Goal: Task Accomplishment & Management: Complete application form

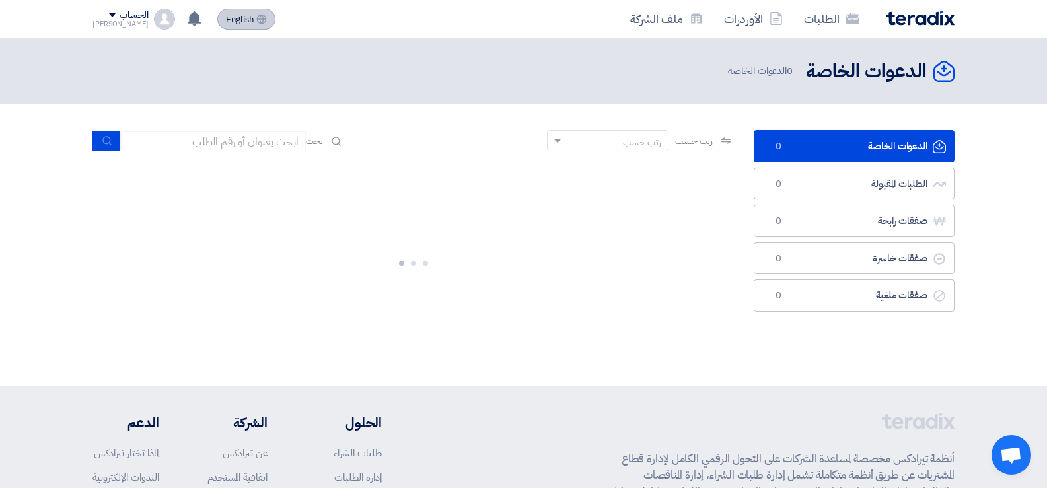
click at [226, 24] on span "English" at bounding box center [240, 19] width 28 height 9
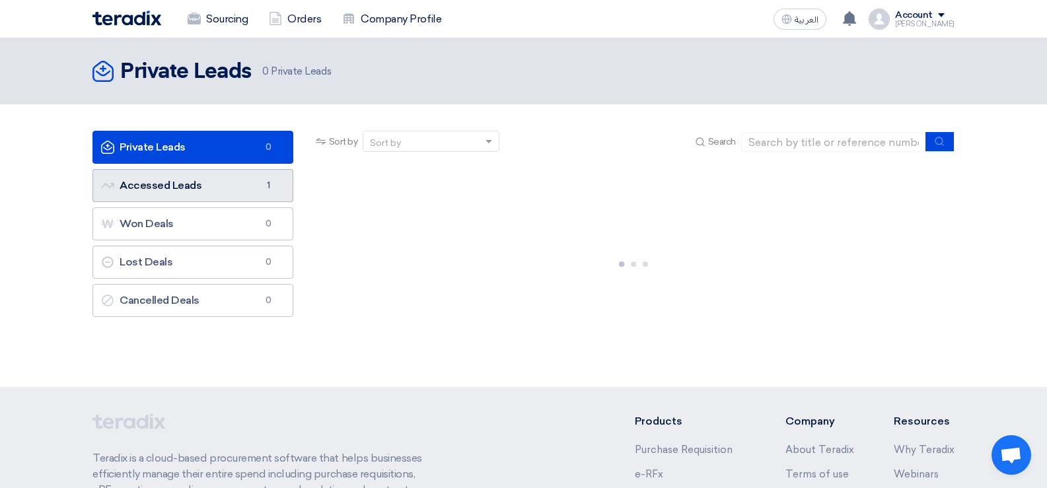
click at [202, 192] on link "Accessed Leads Accessed Leads 1" at bounding box center [192, 185] width 201 height 33
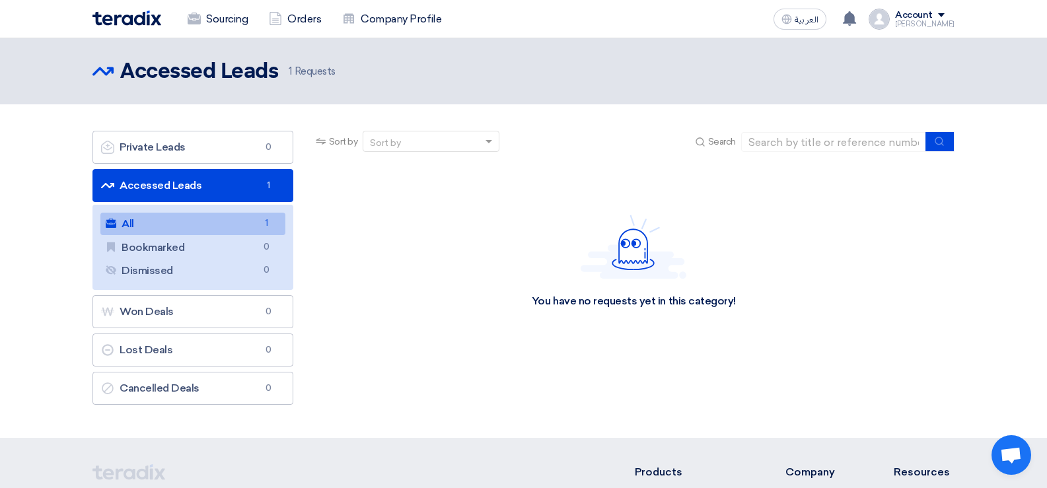
click at [181, 222] on link "All All 1" at bounding box center [192, 224] width 185 height 22
click at [123, 221] on link "All All 1" at bounding box center [192, 224] width 185 height 22
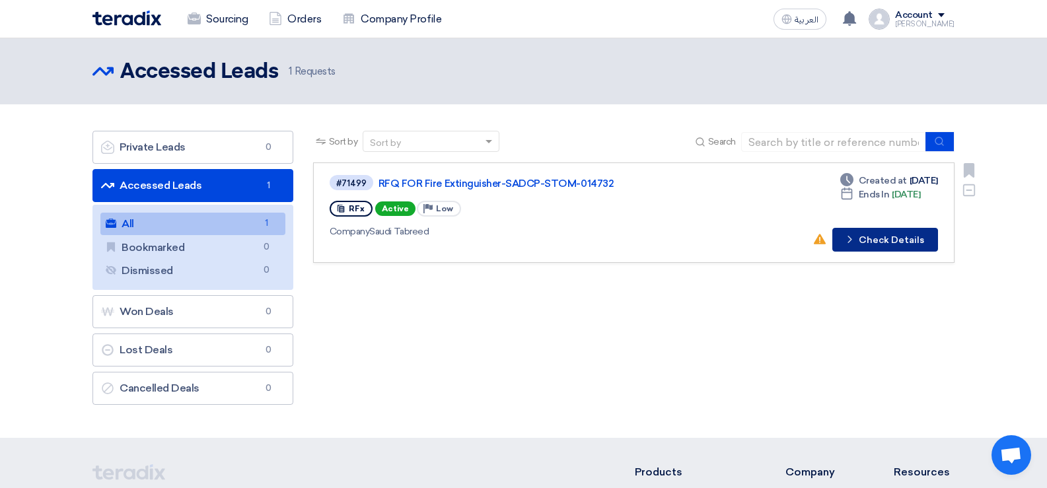
click at [888, 242] on button "Check details Check Details" at bounding box center [885, 240] width 106 height 24
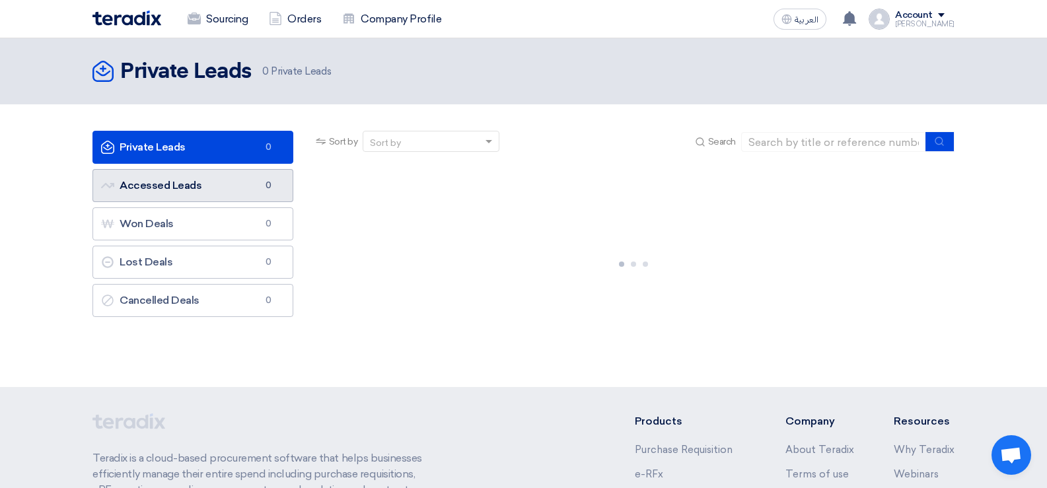
click at [194, 179] on link "Accessed Leads Accessed Leads 0" at bounding box center [192, 185] width 201 height 33
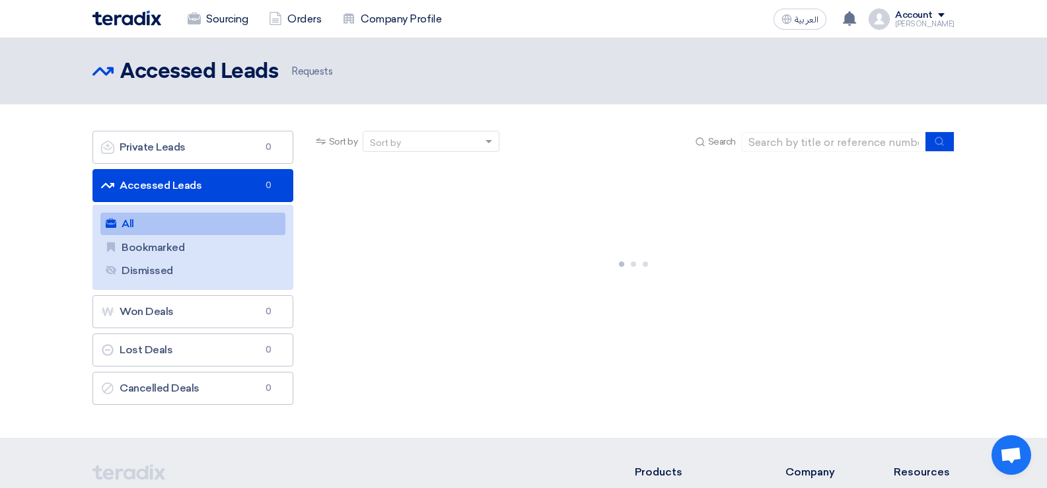
click at [130, 217] on link "All All" at bounding box center [192, 224] width 185 height 22
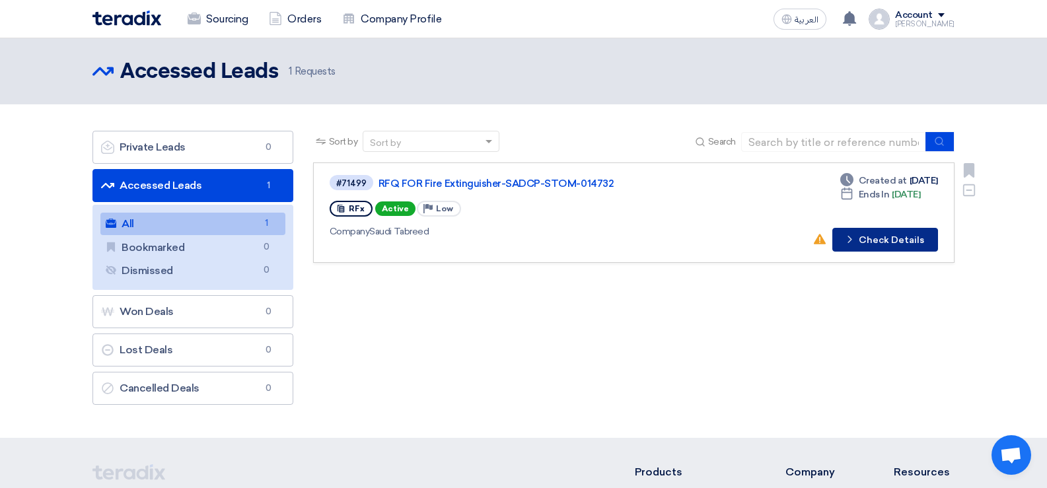
click at [888, 241] on button "Check details Check Details" at bounding box center [885, 240] width 106 height 24
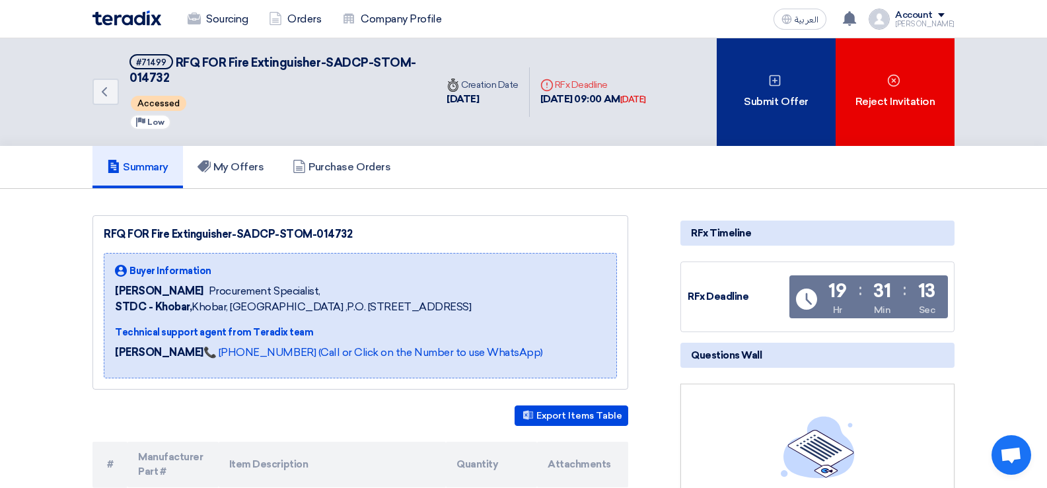
click at [768, 100] on div "Submit Offer" at bounding box center [776, 92] width 119 height 108
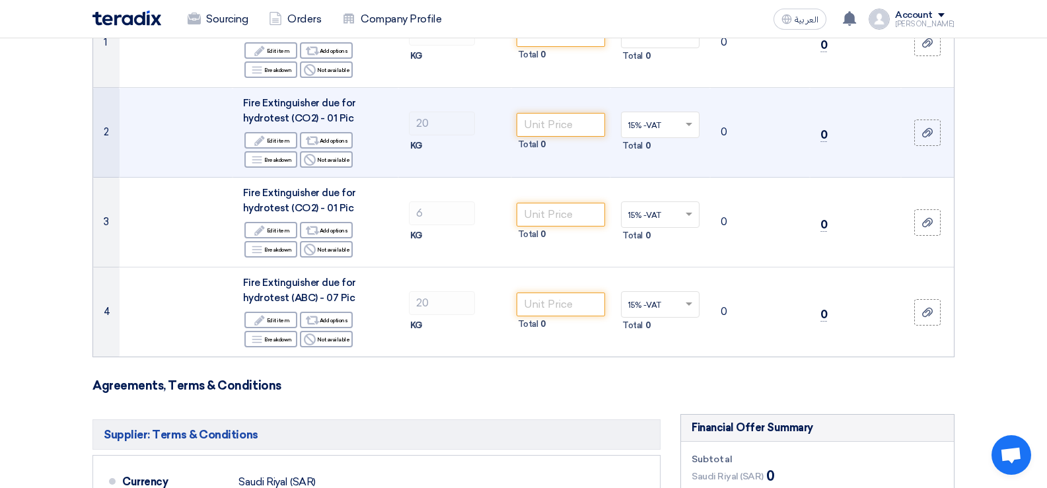
scroll to position [66, 0]
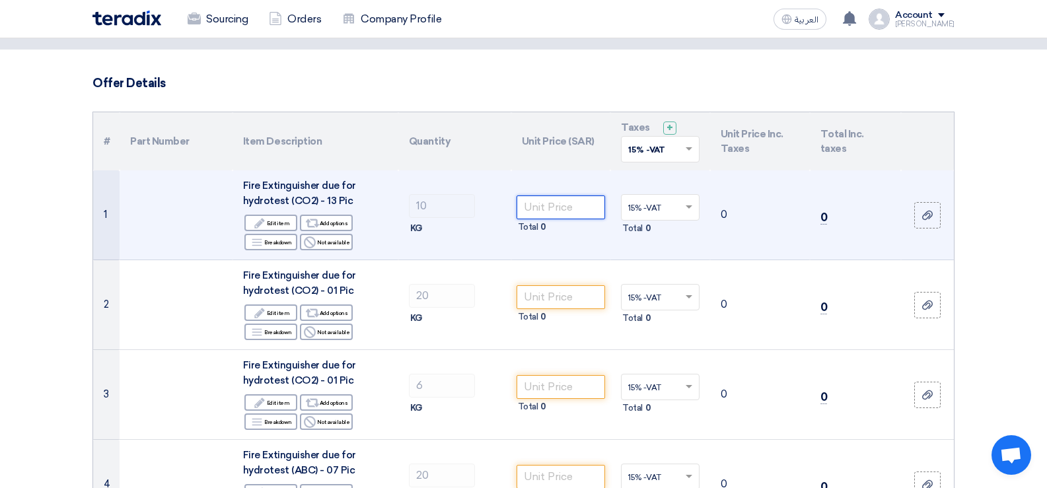
click at [551, 211] on input "number" at bounding box center [560, 207] width 89 height 24
click at [286, 226] on div "Edit Edit item" at bounding box center [270, 223] width 53 height 17
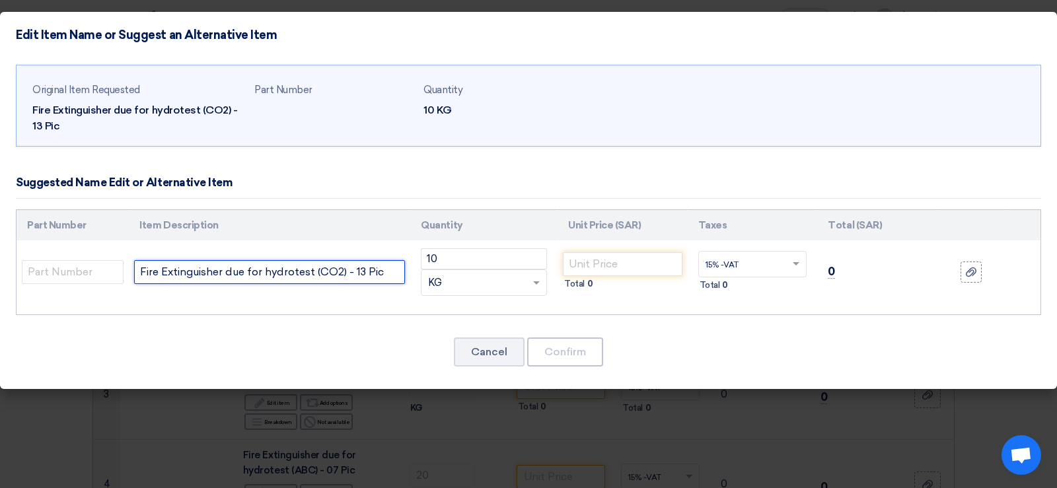
click at [392, 275] on input "Fire Extinguisher due for hydrotest (CO2) - 13 Pic" at bounding box center [269, 272] width 271 height 24
type input "Fire Extinguisher due for hydrotest (CO2) - 10 KG"
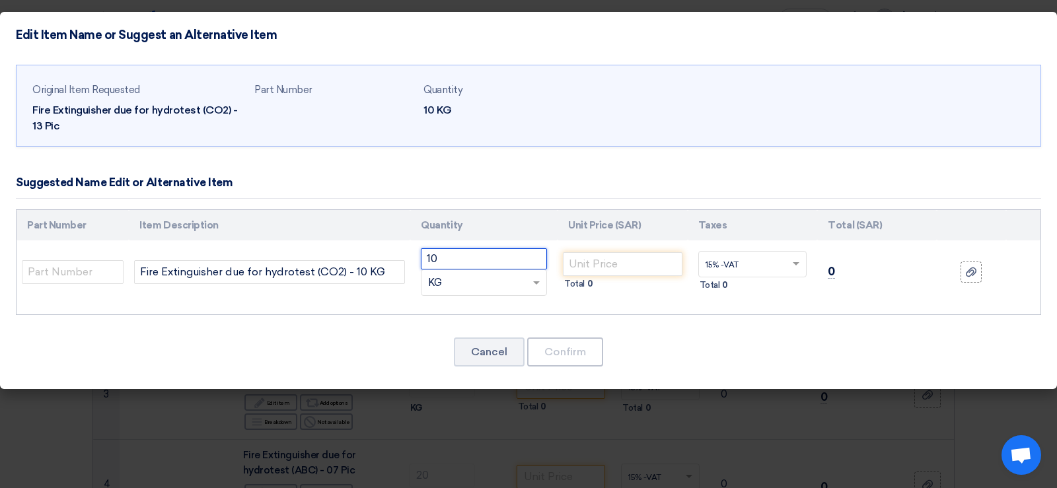
click at [518, 257] on input "10" at bounding box center [484, 258] width 126 height 21
type input "13"
click at [534, 285] on span at bounding box center [538, 282] width 17 height 15
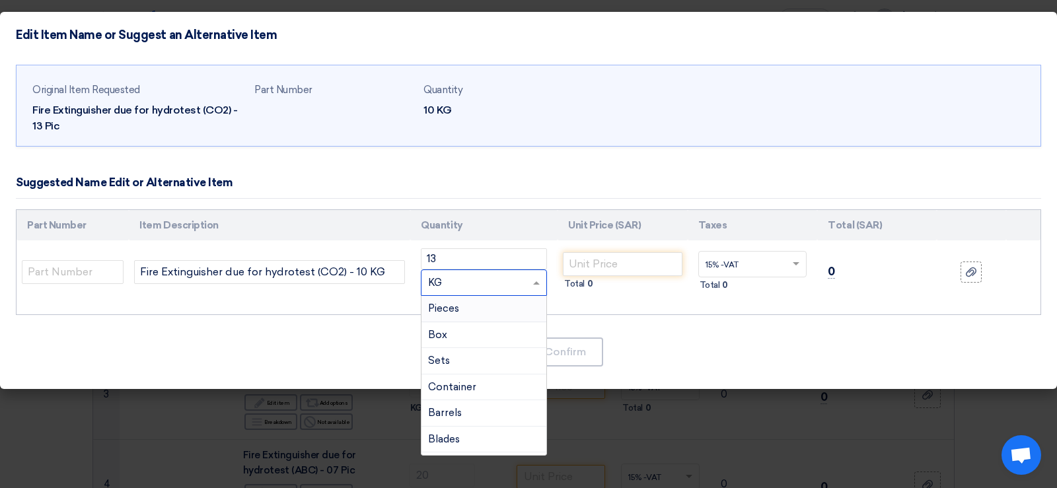
click at [512, 307] on div "Pieces" at bounding box center [483, 309] width 125 height 26
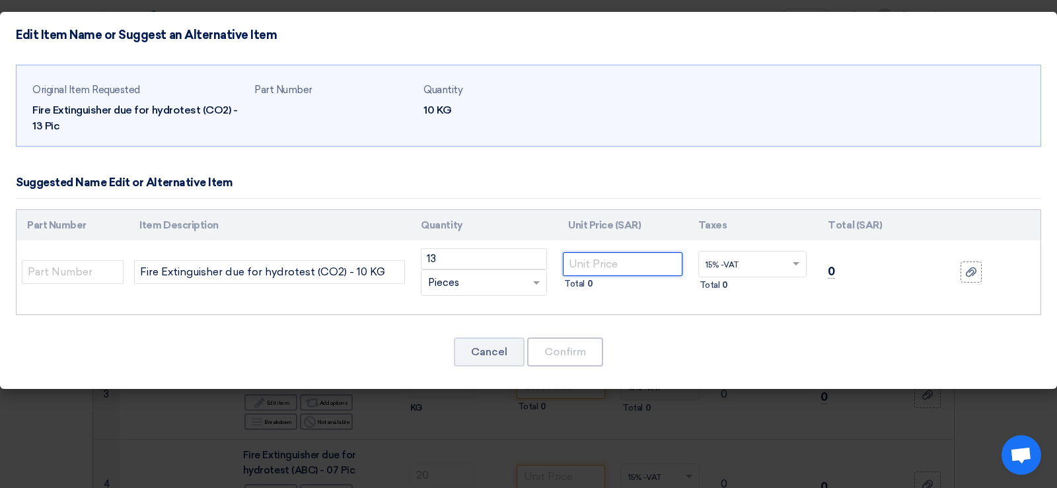
click at [592, 262] on input "number" at bounding box center [623, 264] width 120 height 24
type input "100"
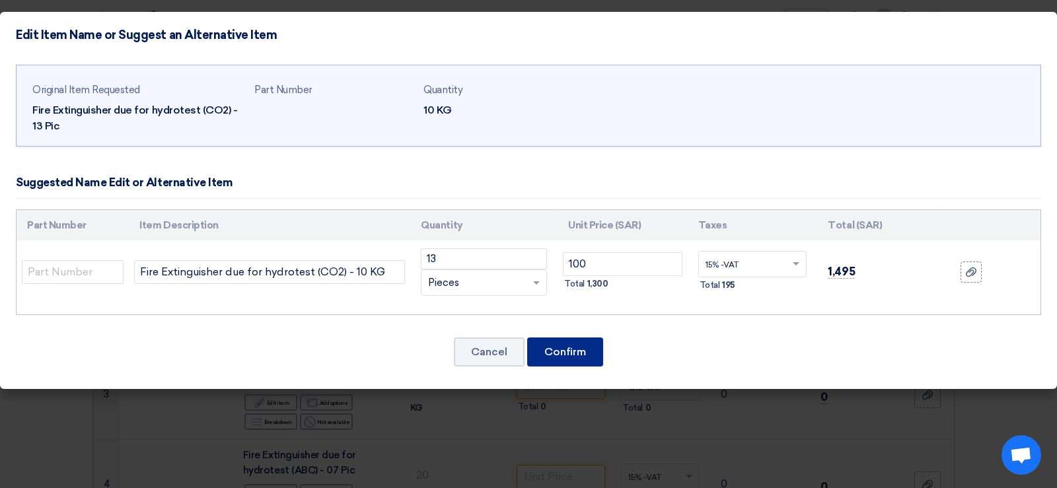
click at [570, 350] on button "Confirm" at bounding box center [565, 351] width 76 height 29
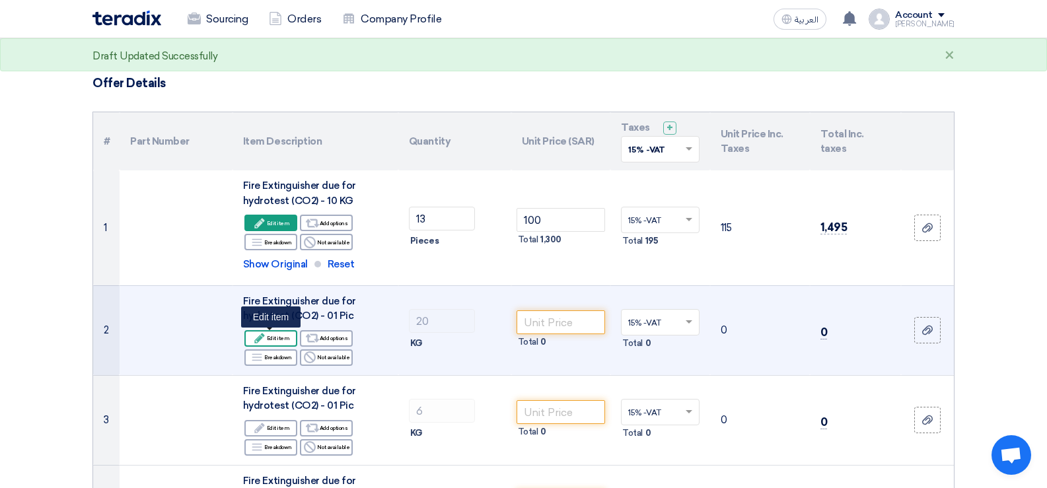
click at [272, 336] on div "Edit Edit item" at bounding box center [270, 338] width 53 height 17
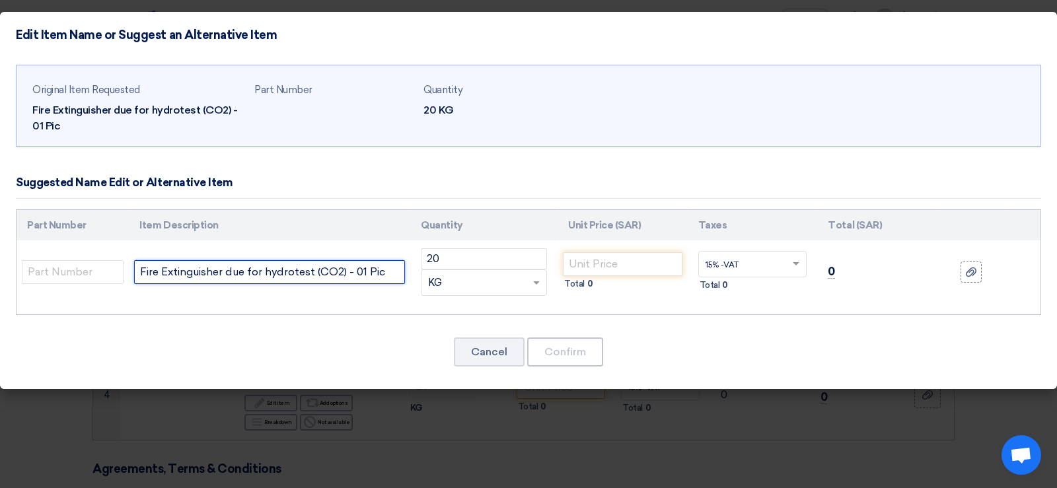
drag, startPoint x: 381, startPoint y: 271, endPoint x: 354, endPoint y: 273, distance: 27.1
click at [354, 273] on input "Fire Extinguisher due for hydrotest (CO2) - 01 Pic" at bounding box center [269, 272] width 271 height 24
type input "Fire Extinguisher due for hydrotest (CO2) - 20 KG"
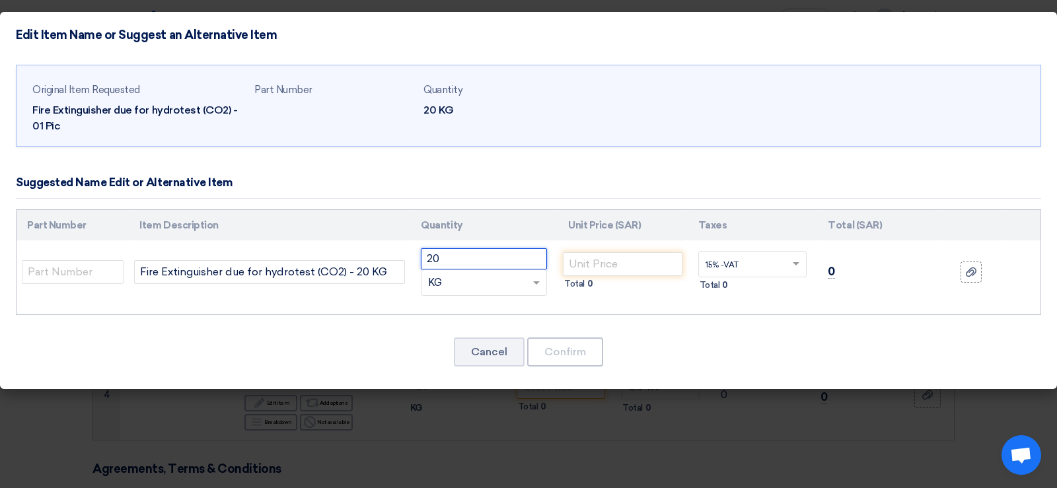
click at [485, 262] on input "20" at bounding box center [484, 258] width 126 height 21
drag, startPoint x: 485, startPoint y: 262, endPoint x: 409, endPoint y: 252, distance: 77.2
click at [409, 252] on tr "Fire Extinguisher due for hydrotest (CO2) - 20 KG 20 RFQ_STEP1.ITEMS.2.TYPE_PLA…" at bounding box center [529, 271] width 1024 height 63
type input "1"
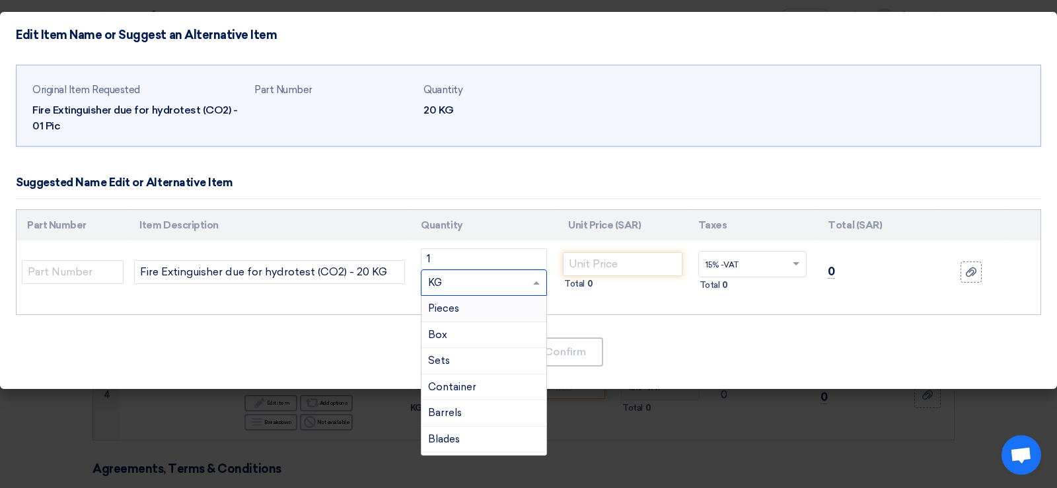
click at [522, 284] on div "RFQ_STEP1.ITEMS.2.TYPE_PLACEHOLDER × KG" at bounding box center [475, 282] width 108 height 15
click at [489, 305] on div "Pieces" at bounding box center [483, 309] width 125 height 26
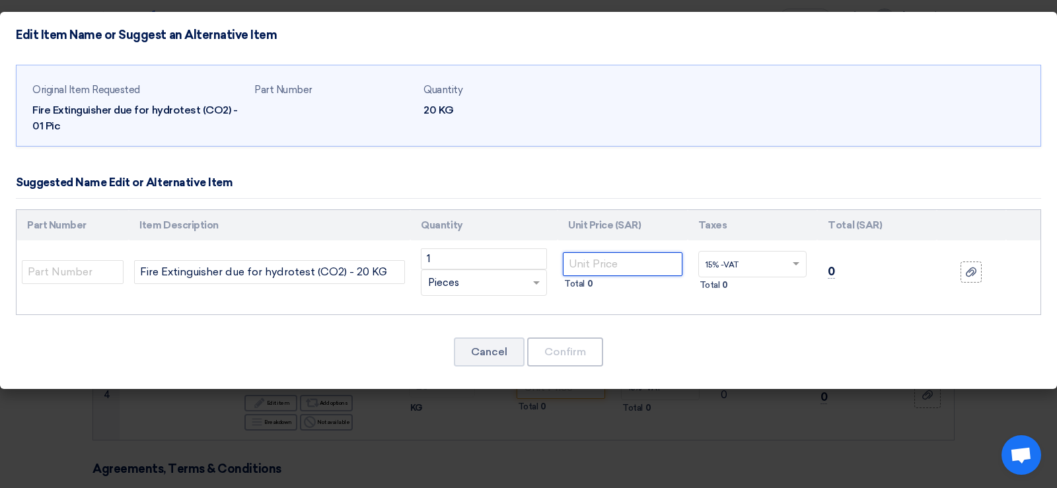
click at [579, 264] on input "number" at bounding box center [623, 264] width 120 height 24
type input "200"
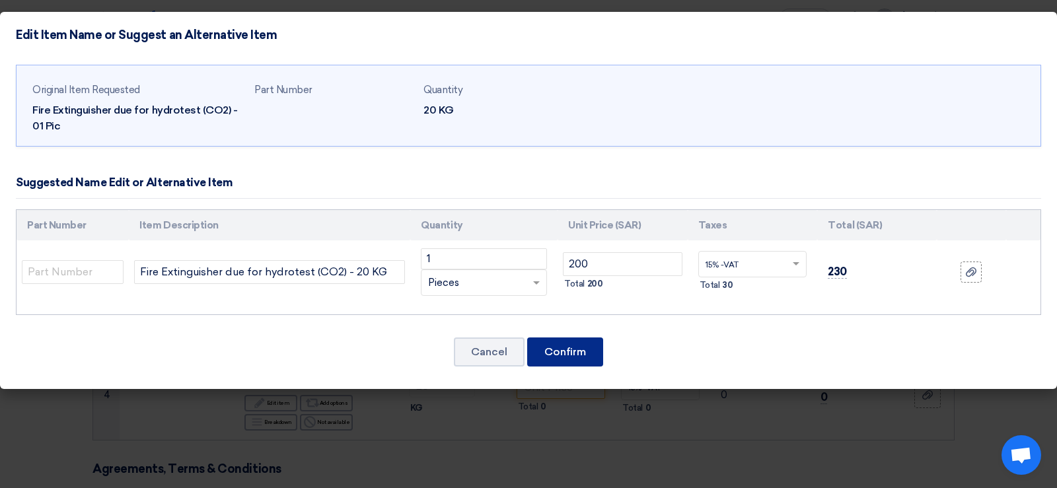
click at [592, 349] on button "Confirm" at bounding box center [565, 351] width 76 height 29
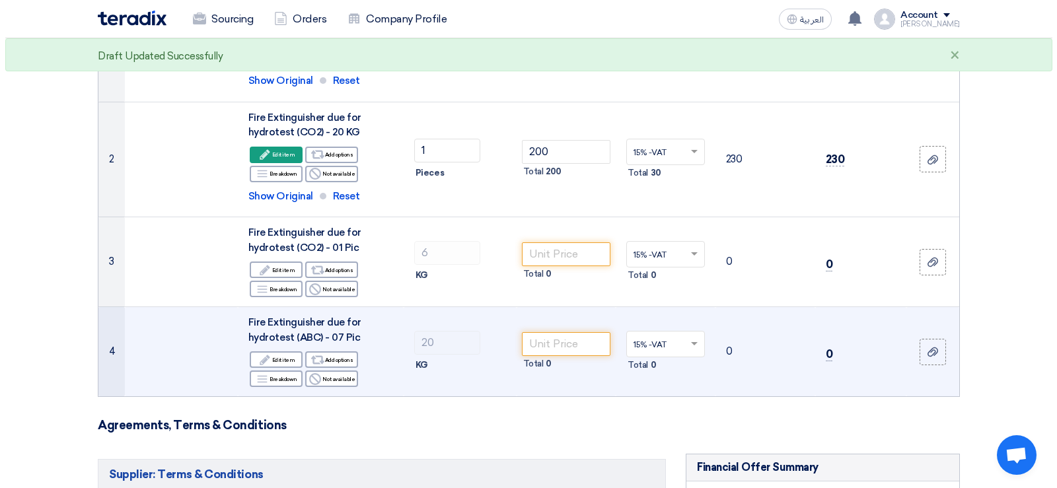
scroll to position [264, 0]
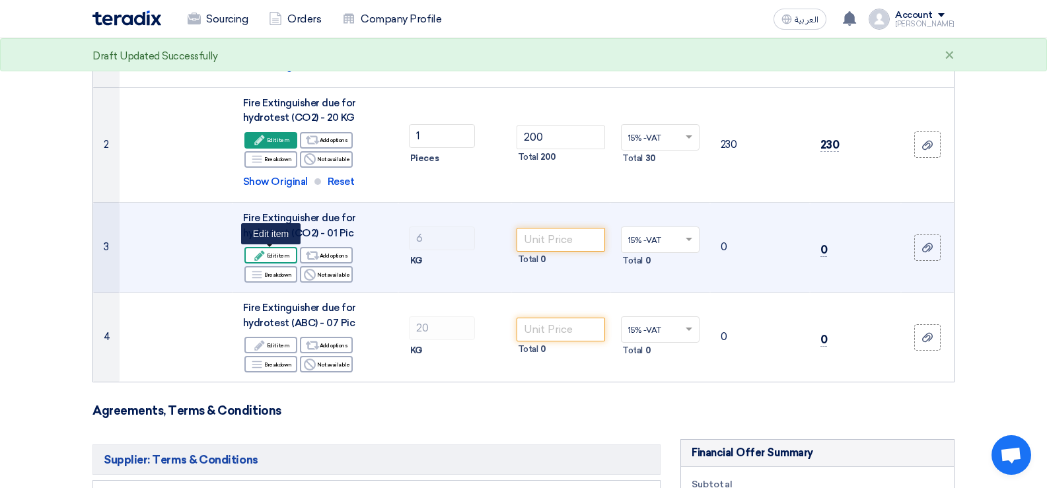
click at [284, 255] on div "Edit Edit item" at bounding box center [270, 255] width 53 height 17
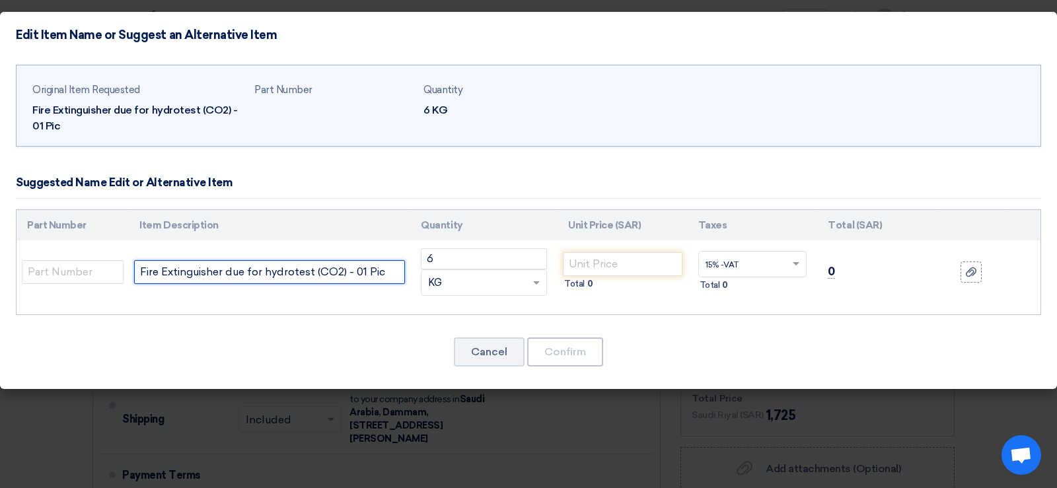
drag, startPoint x: 384, startPoint y: 275, endPoint x: 354, endPoint y: 275, distance: 29.7
click at [354, 275] on input "Fire Extinguisher due for hydrotest (CO2) - 01 Pic" at bounding box center [269, 272] width 271 height 24
type input "Fire Extinguisher due for hydrotest (CO2) - 6 KG"
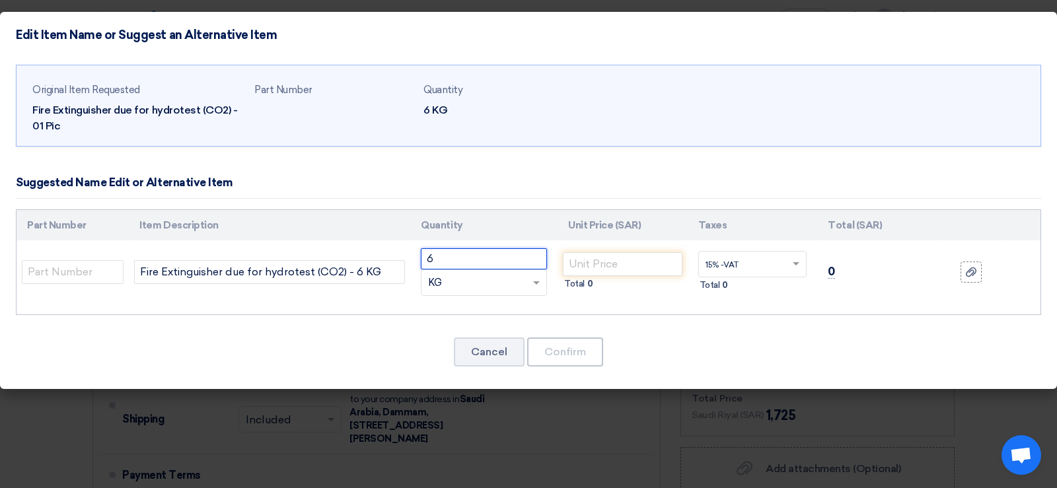
click at [453, 260] on input "6" at bounding box center [484, 258] width 126 height 21
type input "1"
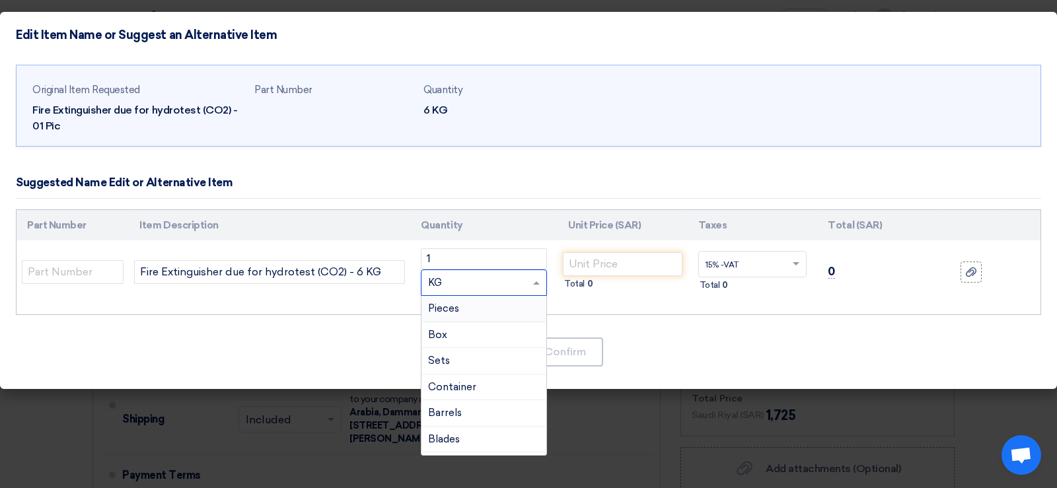
click at [496, 281] on div "RFQ_STEP1.ITEMS.2.TYPE_PLACEHOLDER × KG" at bounding box center [475, 282] width 108 height 15
click at [464, 314] on div "Pieces" at bounding box center [483, 309] width 125 height 26
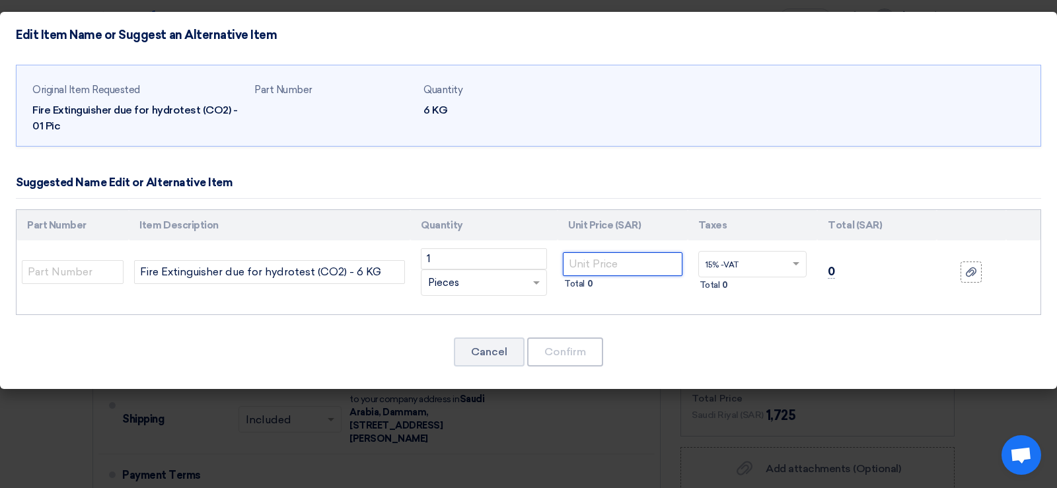
click at [629, 269] on input "number" at bounding box center [623, 264] width 120 height 24
type input "85"
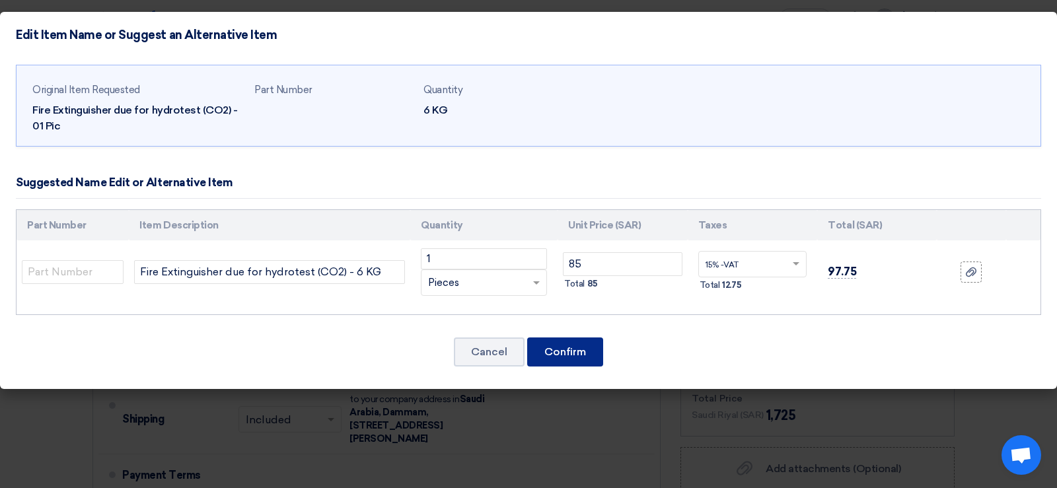
click at [583, 354] on button "Confirm" at bounding box center [565, 351] width 76 height 29
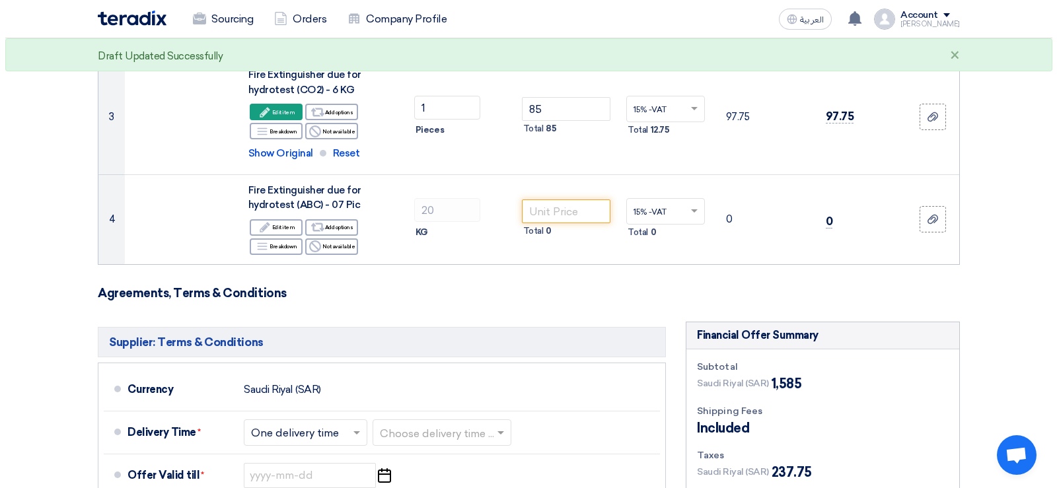
scroll to position [297, 0]
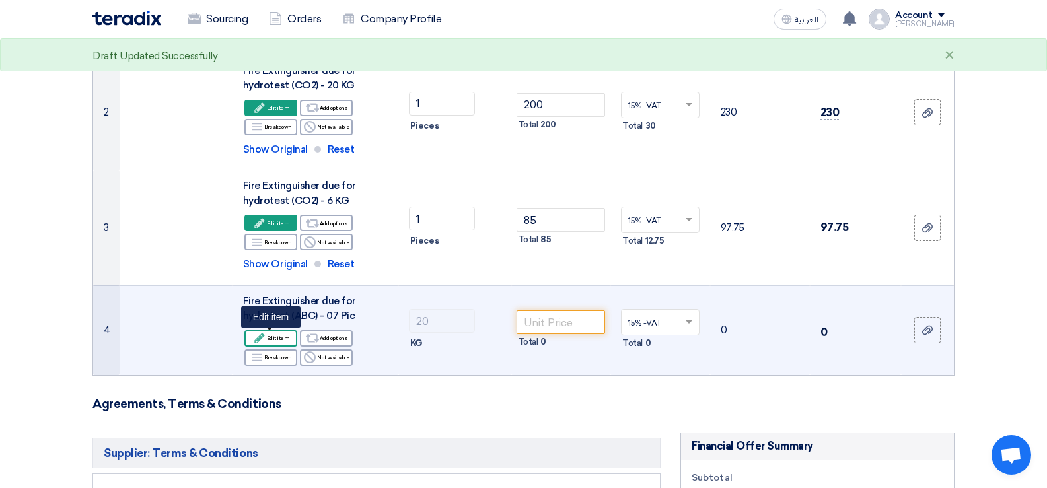
click at [280, 339] on div "Edit Edit item" at bounding box center [270, 338] width 53 height 17
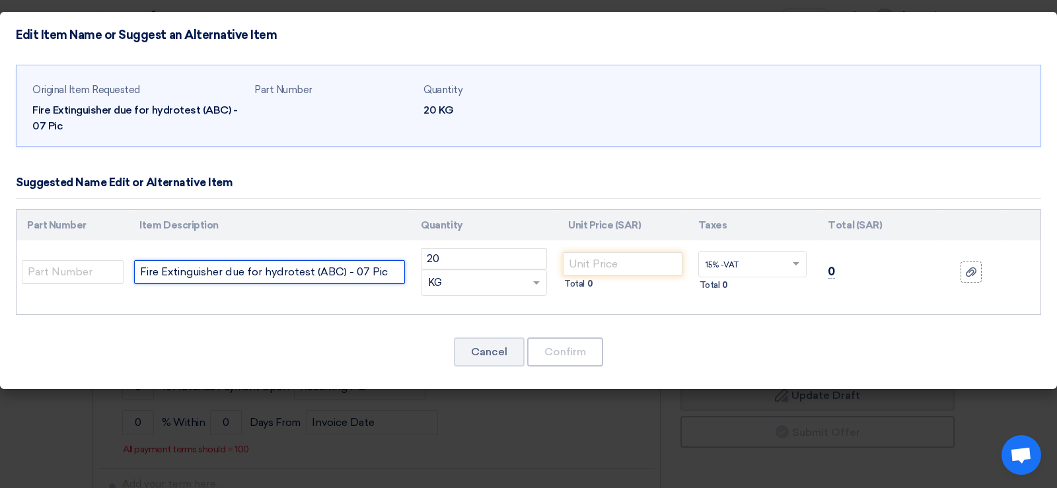
drag, startPoint x: 365, startPoint y: 272, endPoint x: 353, endPoint y: 271, distance: 11.9
click at [353, 271] on input "Fire Extinguisher due for hydrotest (ABC) - 07 Pic" at bounding box center [269, 272] width 271 height 24
type input "Fire Extinguisher due for hydrotest (ABC) - 20 KG"
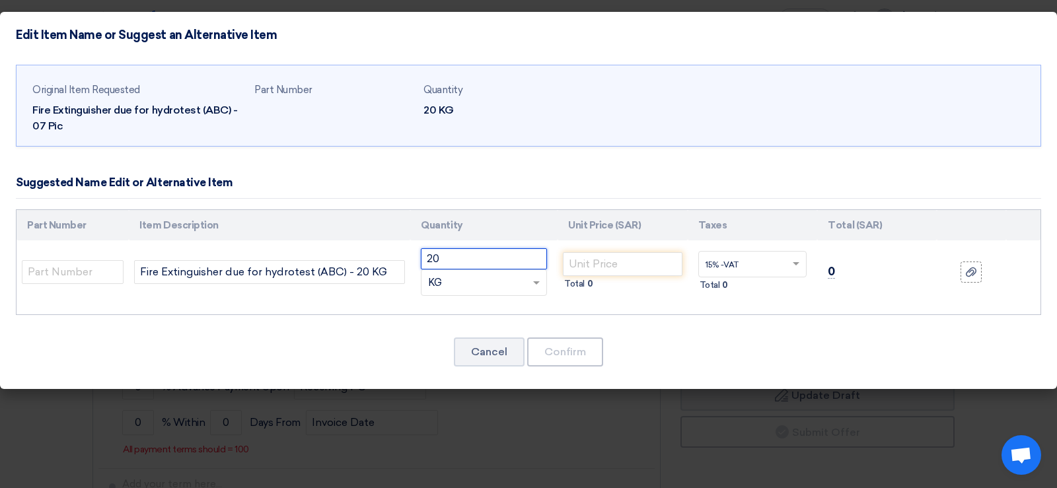
click at [451, 259] on input "20" at bounding box center [484, 258] width 126 height 21
type input "2"
type input "7"
click at [466, 281] on div "RFQ_STEP1.ITEMS.2.TYPE_PLACEHOLDER × KG" at bounding box center [475, 282] width 108 height 15
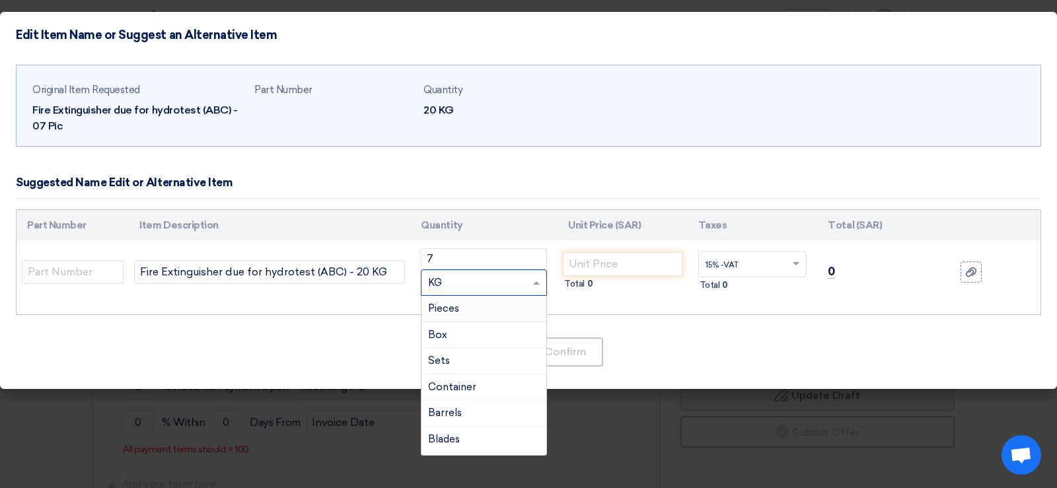
click at [460, 310] on div "Pieces" at bounding box center [483, 309] width 125 height 26
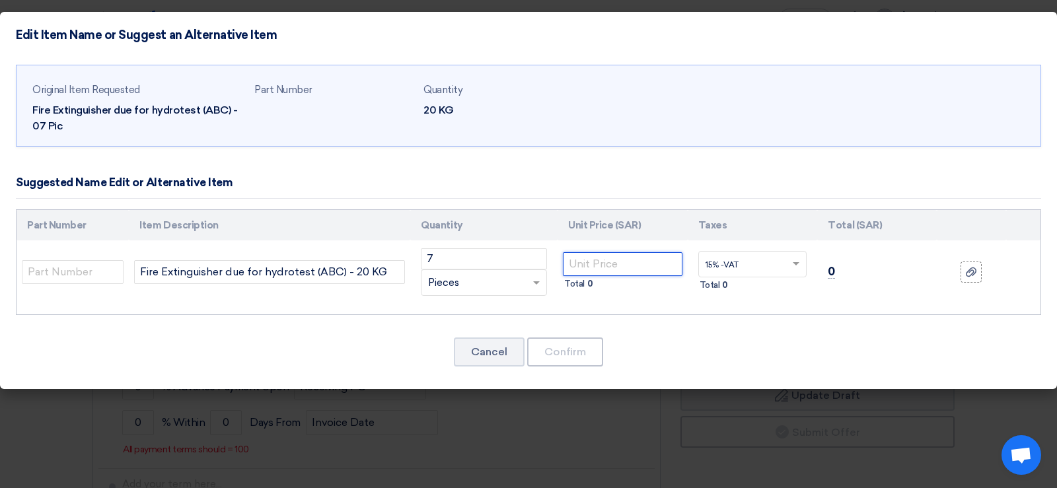
click at [630, 269] on input "number" at bounding box center [623, 264] width 120 height 24
type input "90"
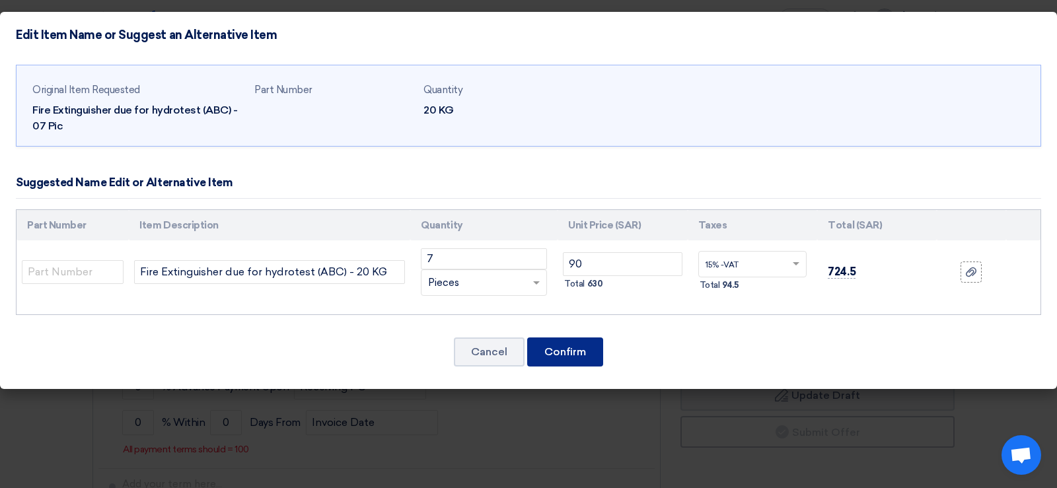
click at [587, 349] on button "Confirm" at bounding box center [565, 351] width 76 height 29
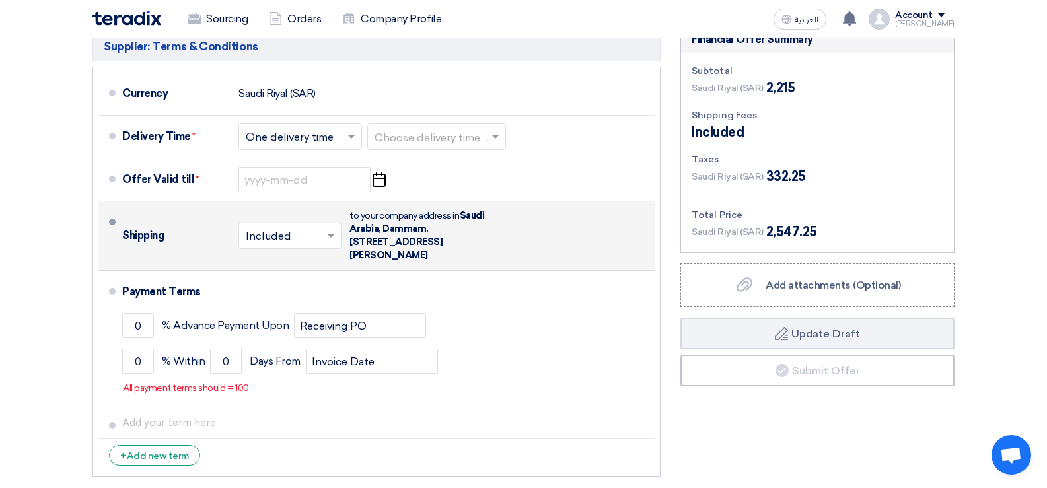
scroll to position [792, 0]
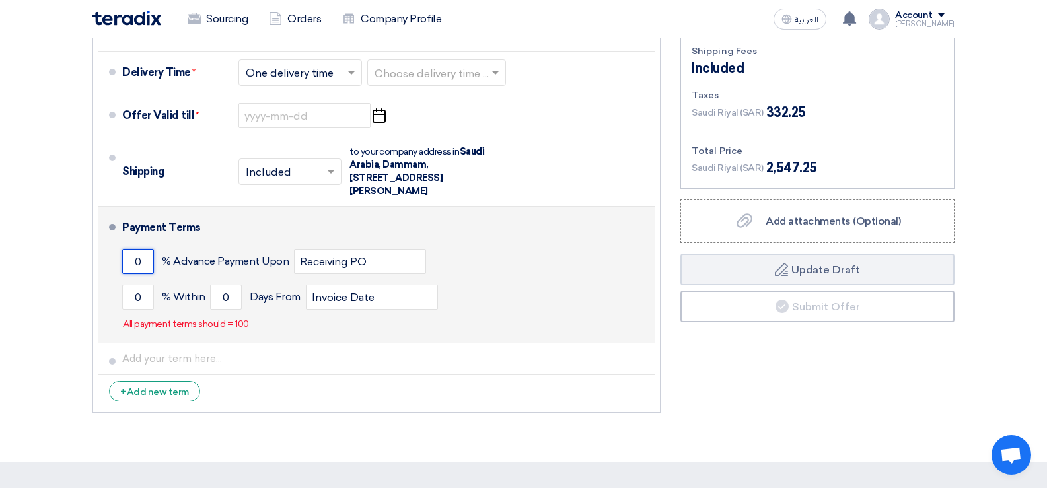
click at [146, 263] on input "0" at bounding box center [138, 261] width 32 height 25
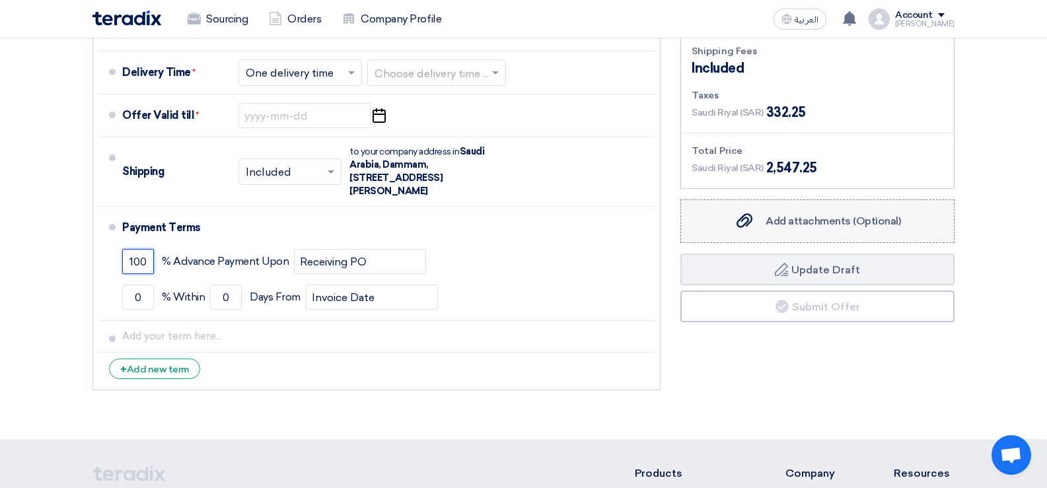
scroll to position [726, 0]
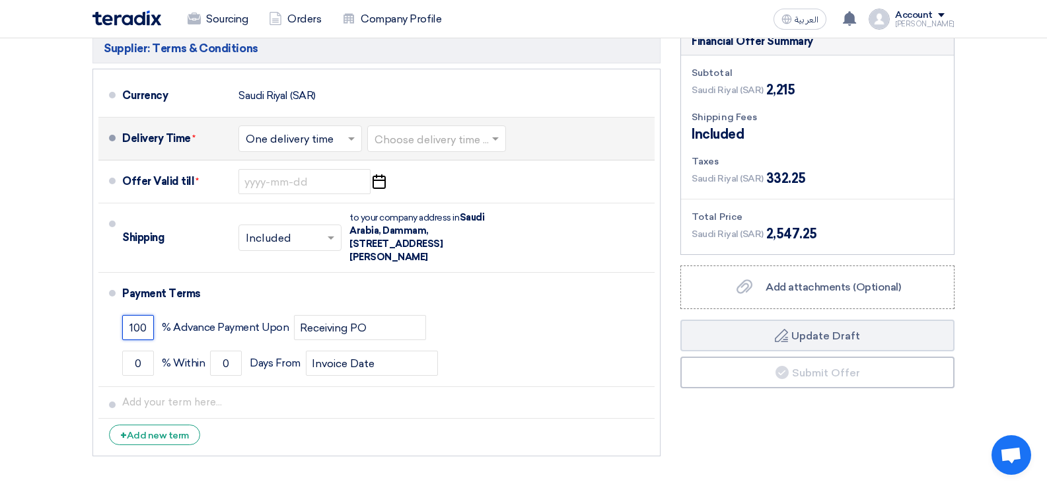
type input "100"
click at [353, 142] on span at bounding box center [353, 138] width 17 height 13
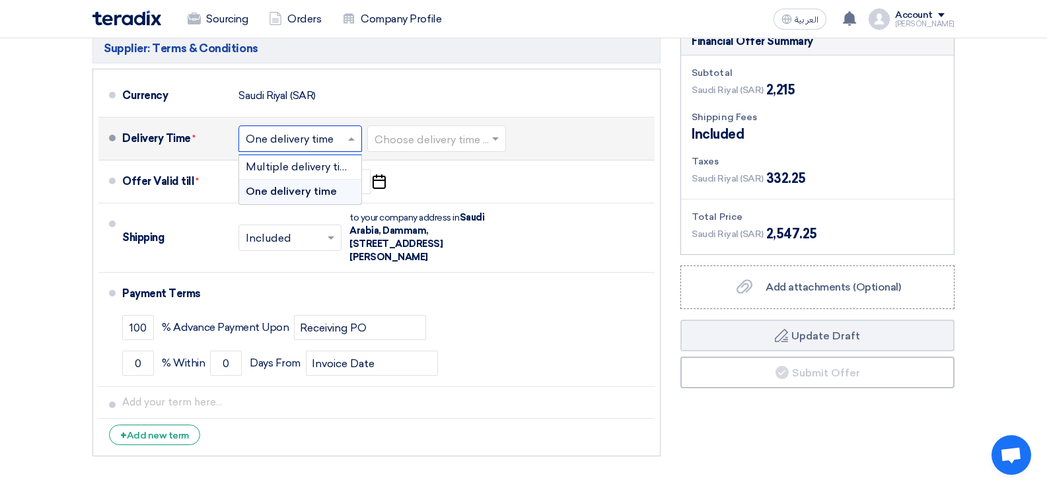
click at [353, 142] on span at bounding box center [353, 138] width 17 height 13
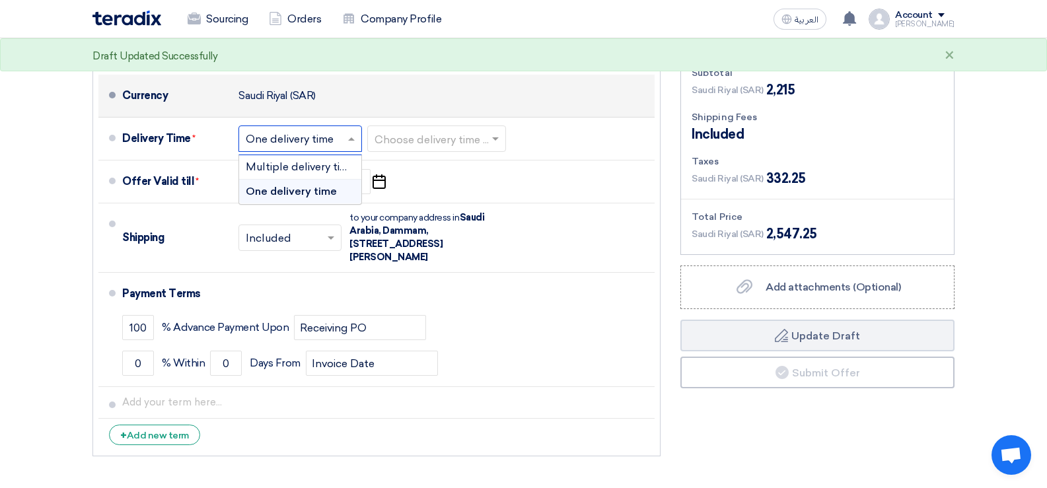
click at [413, 104] on div "Currency [GEOGRAPHIC_DATA] (SAR)" at bounding box center [385, 96] width 527 height 32
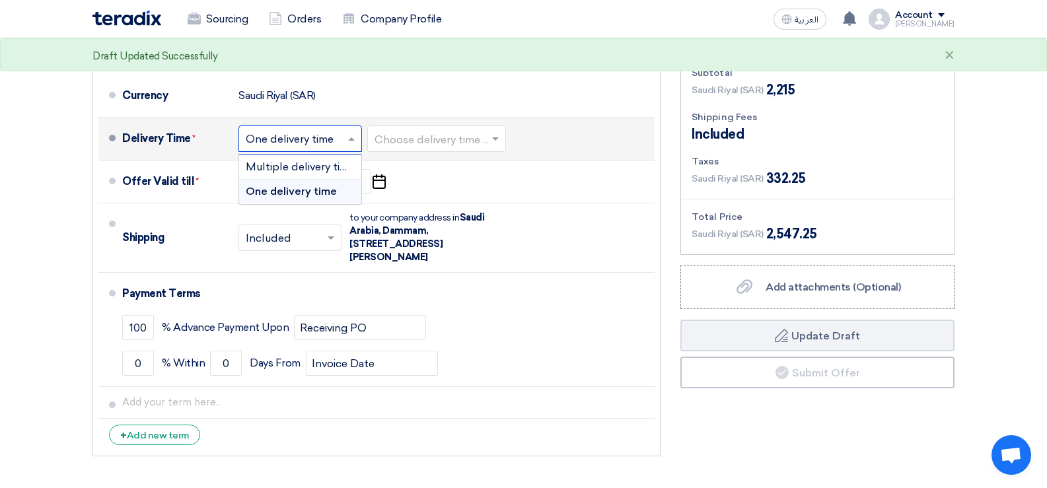
click at [356, 143] on span at bounding box center [353, 138] width 17 height 13
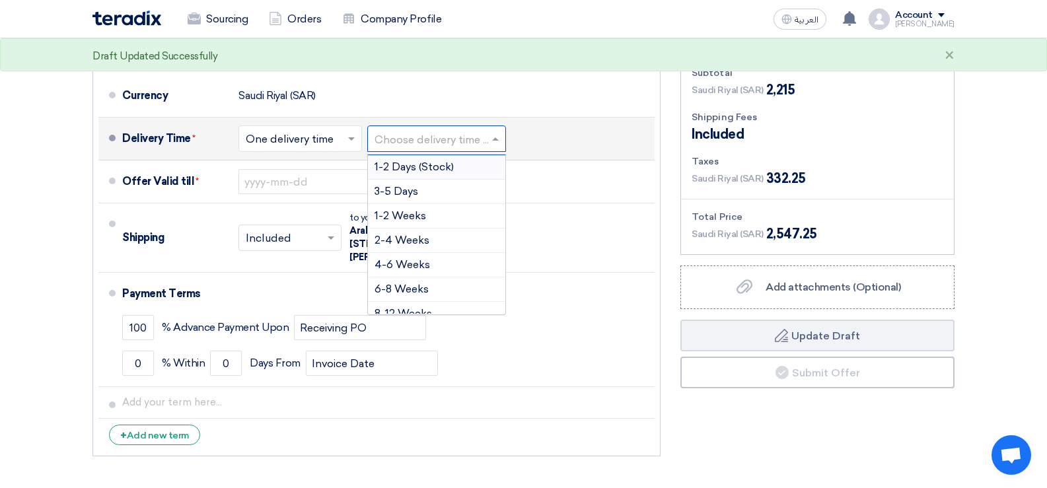
click at [451, 136] on input "text" at bounding box center [436, 140] width 125 height 19
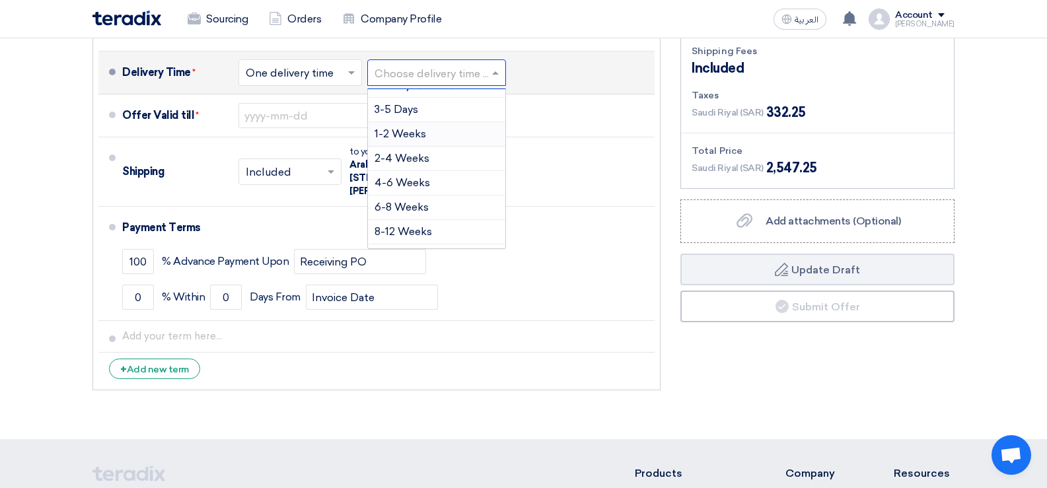
scroll to position [15, 0]
click at [356, 71] on span at bounding box center [353, 72] width 17 height 13
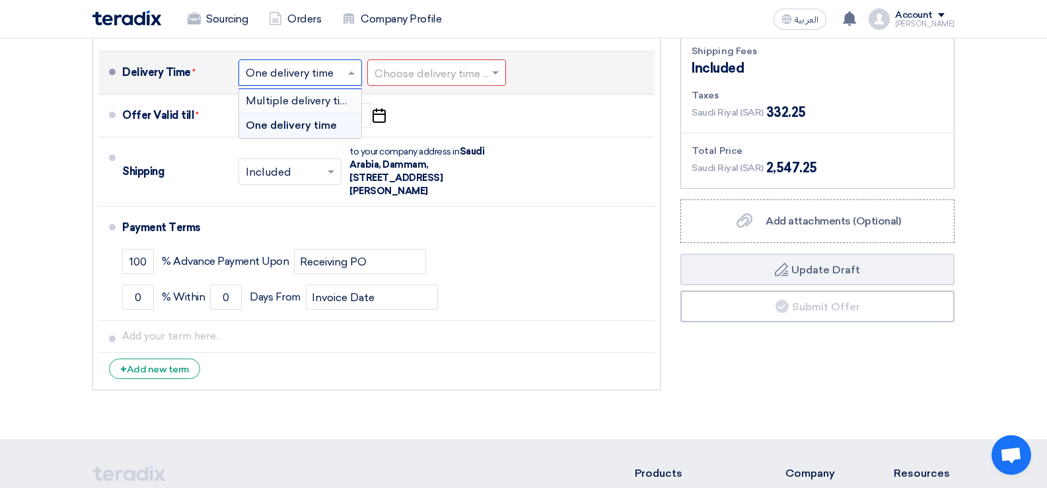
click at [321, 102] on span "Multiple delivery times" at bounding box center [303, 100] width 114 height 13
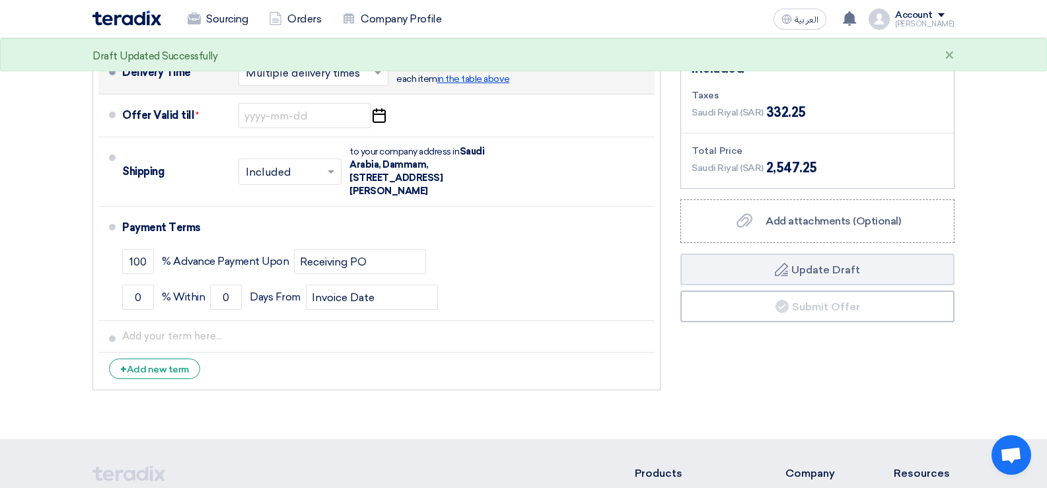
click at [491, 81] on span "in the table above" at bounding box center [473, 78] width 72 height 11
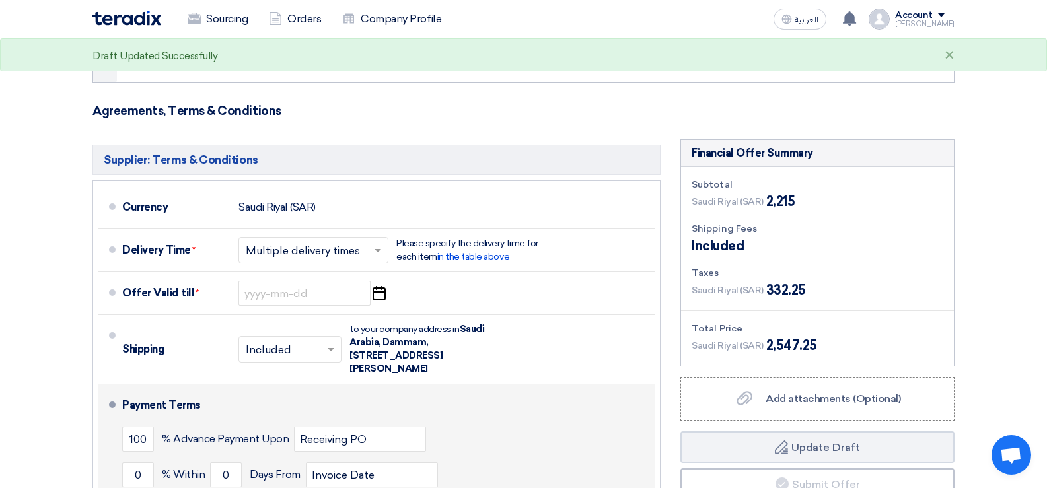
scroll to position [711, 0]
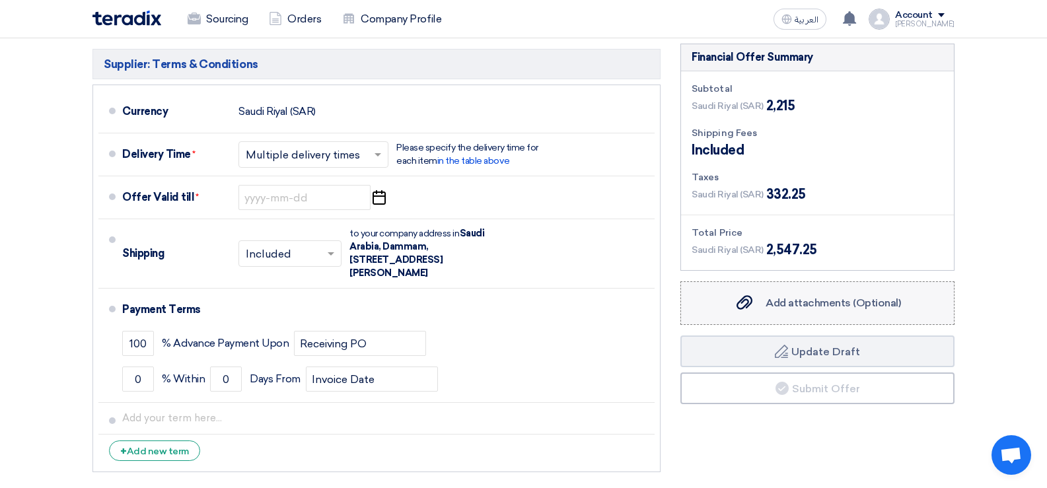
click at [777, 302] on span "Add attachments (Optional)" at bounding box center [832, 303] width 135 height 13
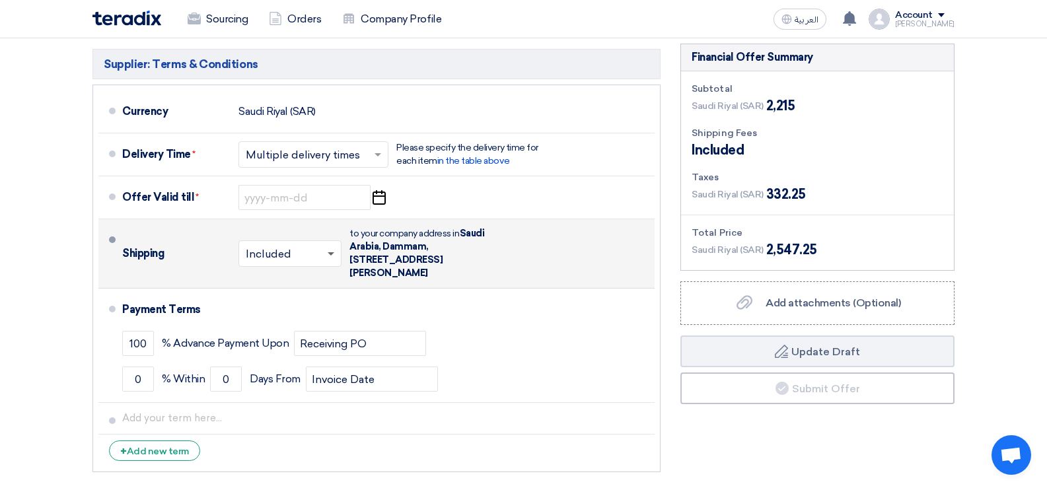
click at [328, 254] on span at bounding box center [331, 254] width 7 height 5
click at [306, 306] on span "Not Included" at bounding box center [280, 306] width 68 height 13
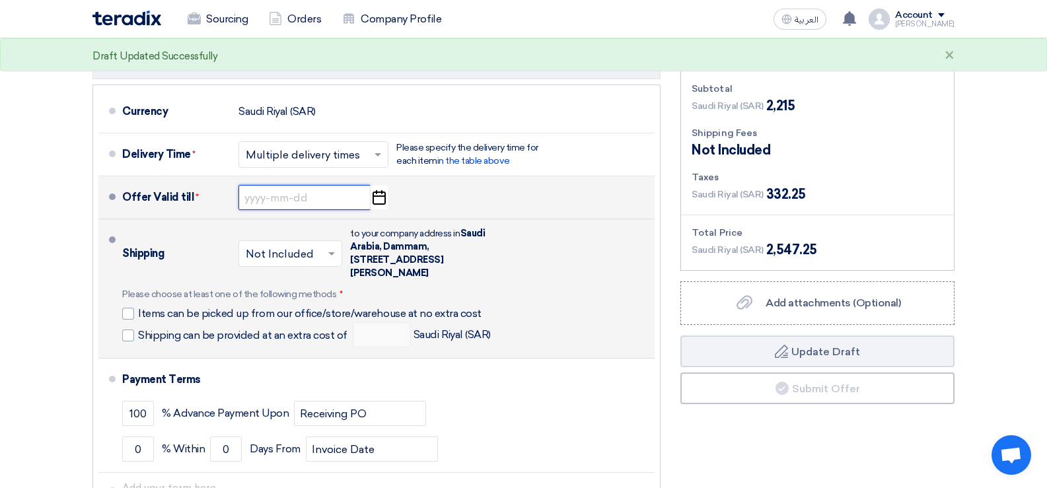
click at [323, 192] on input at bounding box center [304, 197] width 132 height 25
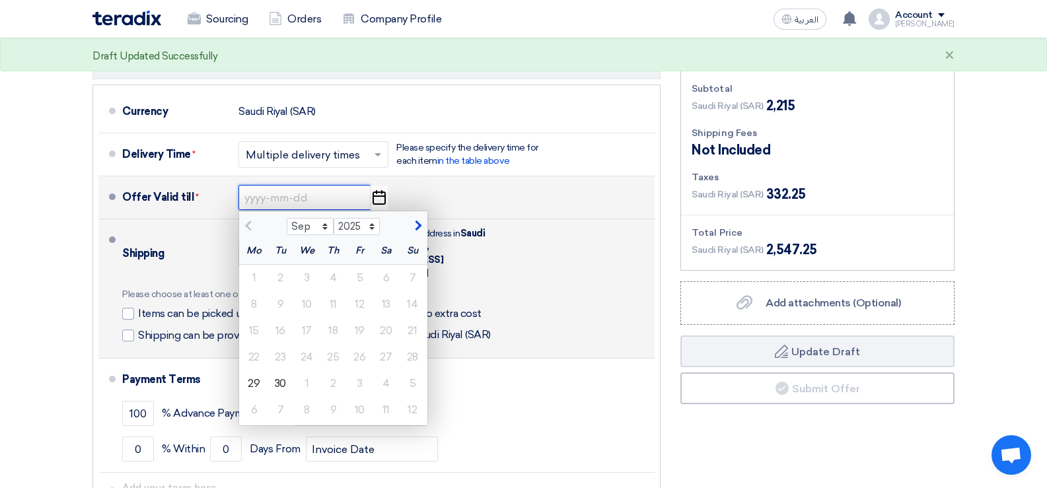
drag, startPoint x: 273, startPoint y: 193, endPoint x: 258, endPoint y: 195, distance: 15.4
click at [275, 188] on input at bounding box center [304, 197] width 132 height 25
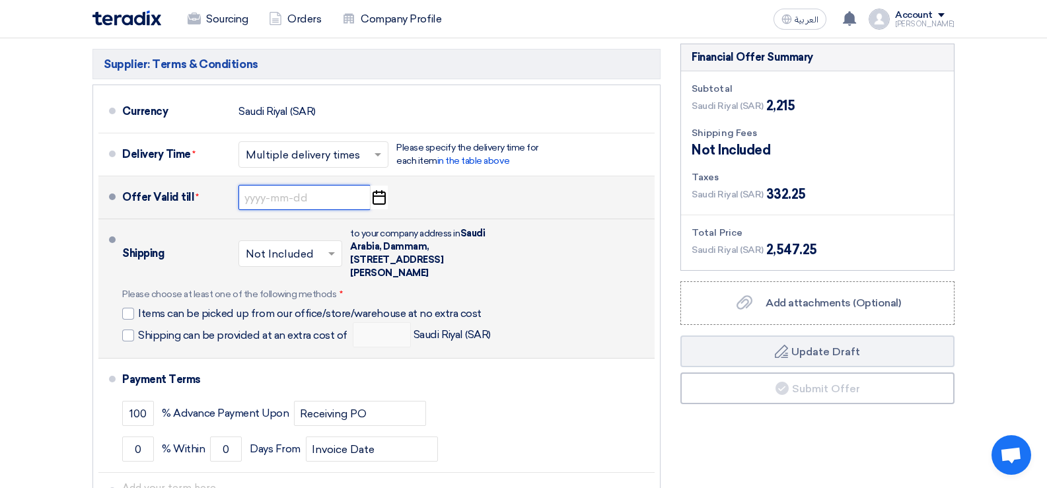
click at [309, 196] on input at bounding box center [304, 197] width 132 height 25
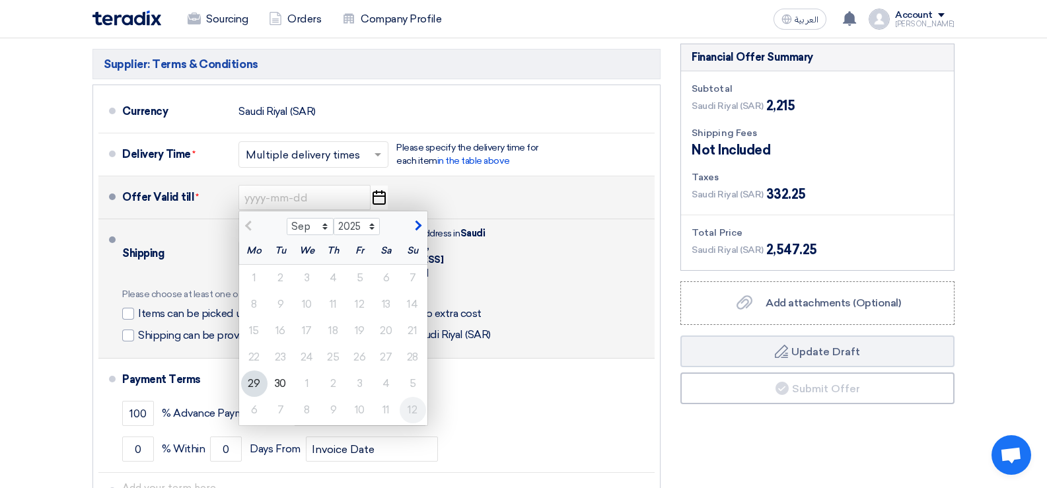
click at [411, 411] on div "12" at bounding box center [413, 410] width 26 height 26
type input "[DATE]"
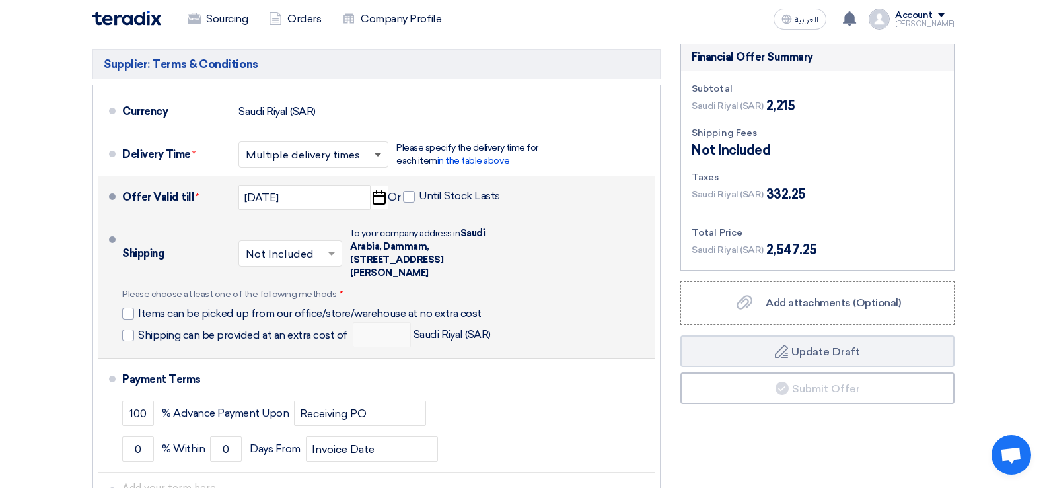
click at [380, 155] on span at bounding box center [377, 155] width 7 height 5
click at [315, 207] on span "One delivery time" at bounding box center [290, 207] width 88 height 13
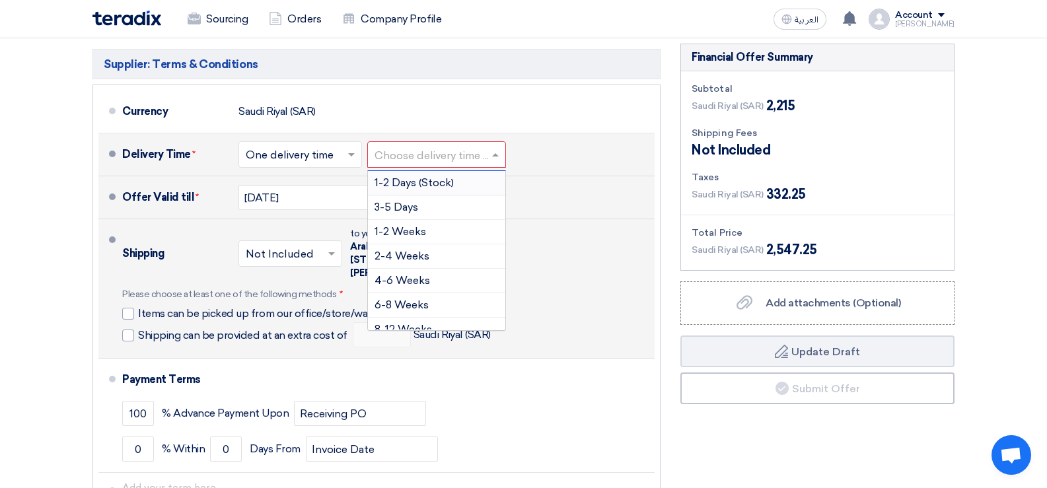
click at [444, 156] on input "text" at bounding box center [436, 156] width 125 height 19
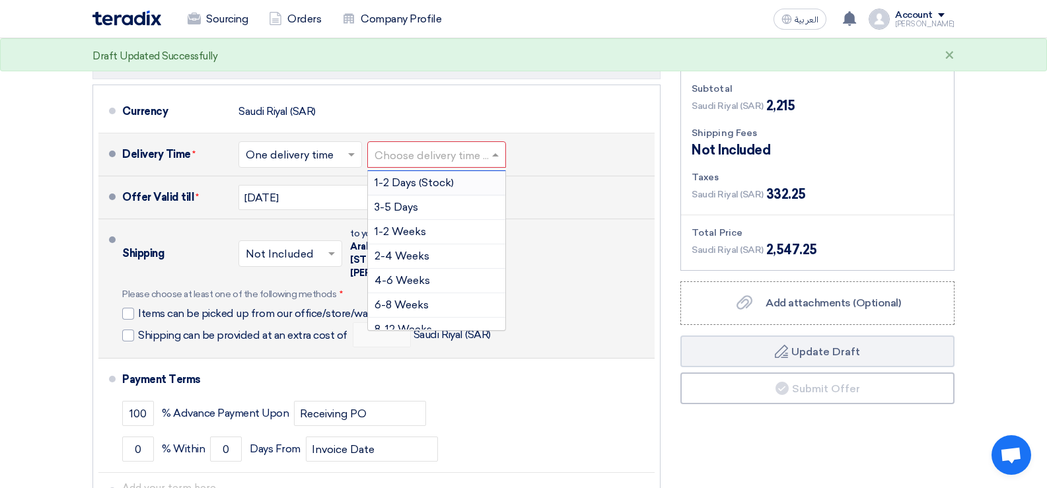
click at [436, 186] on span "1-2 Days (Stock)" at bounding box center [413, 182] width 79 height 13
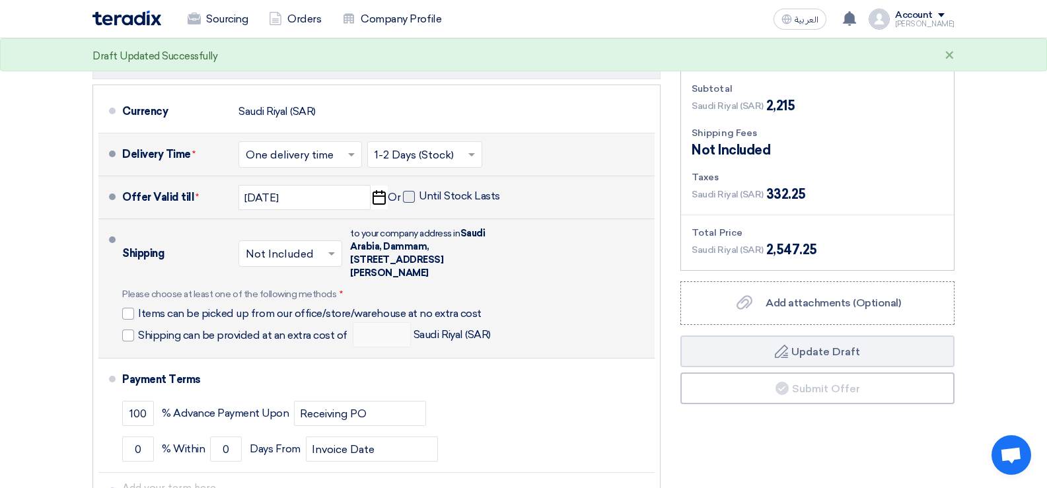
click at [415, 192] on label "Until Stock Lasts" at bounding box center [451, 196] width 97 height 13
click at [419, 192] on input "Until Stock Lasts" at bounding box center [461, 202] width 84 height 25
click at [405, 200] on span at bounding box center [409, 197] width 12 height 12
click at [419, 200] on input "Until Stock Lasts" at bounding box center [461, 202] width 84 height 25
checkbox input "false"
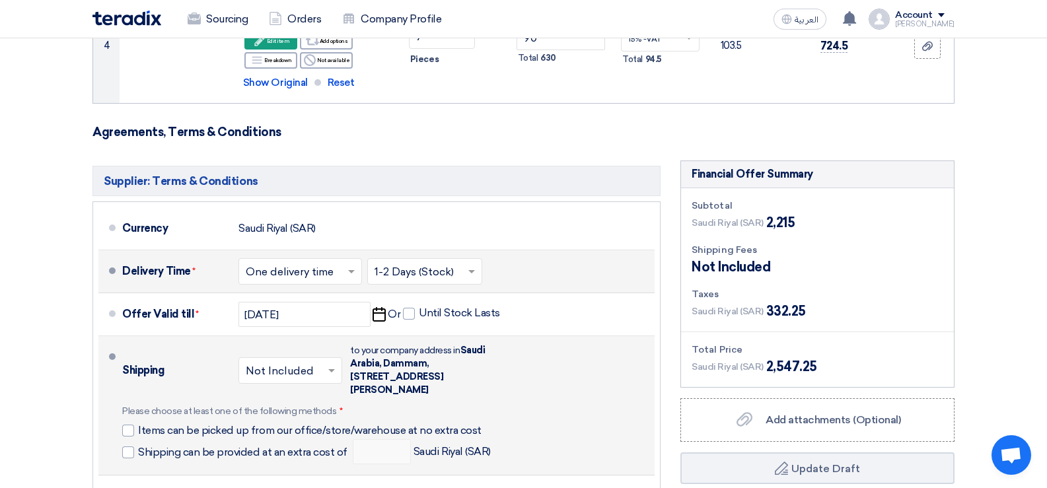
scroll to position [579, 0]
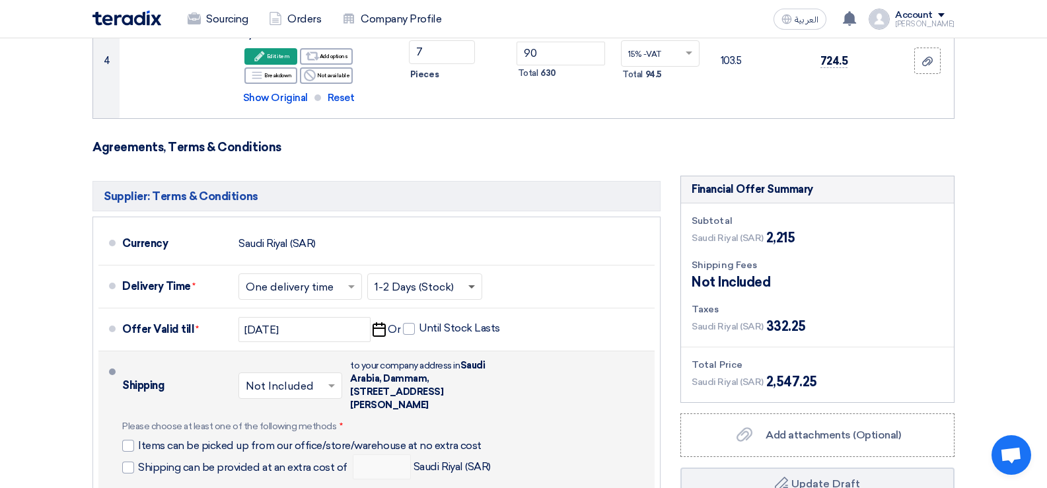
click at [472, 286] on span at bounding box center [471, 287] width 7 height 5
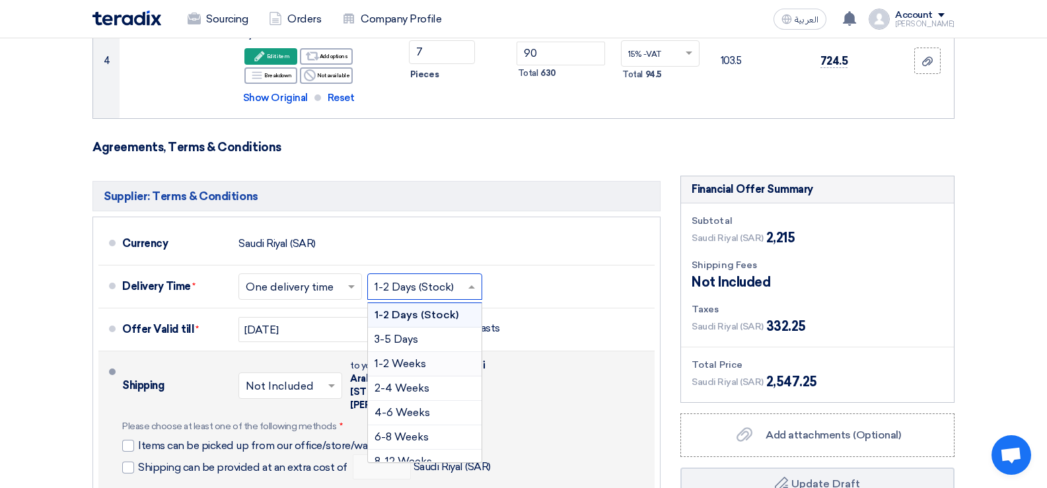
click at [430, 363] on div "1-2 Weeks" at bounding box center [425, 364] width 114 height 24
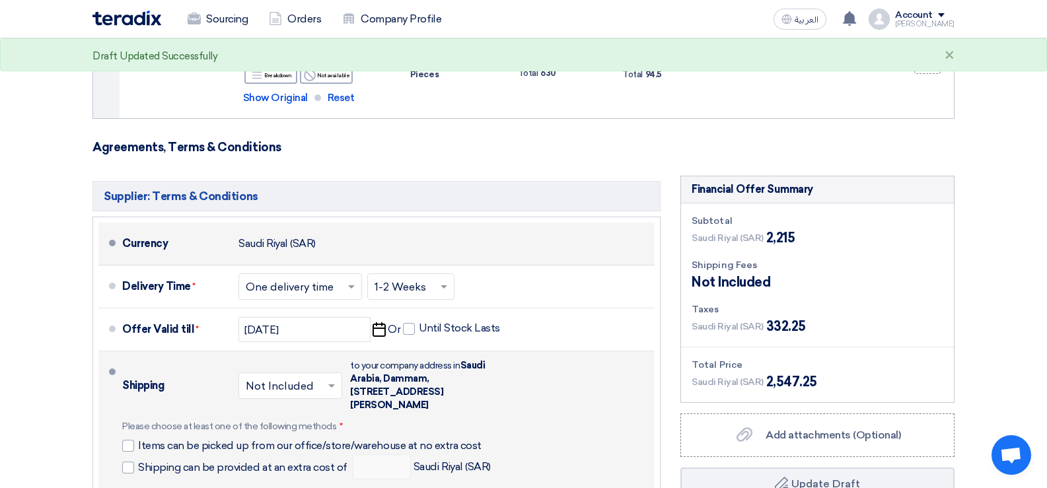
click at [506, 229] on div "Currency [GEOGRAPHIC_DATA] (SAR)" at bounding box center [385, 244] width 527 height 32
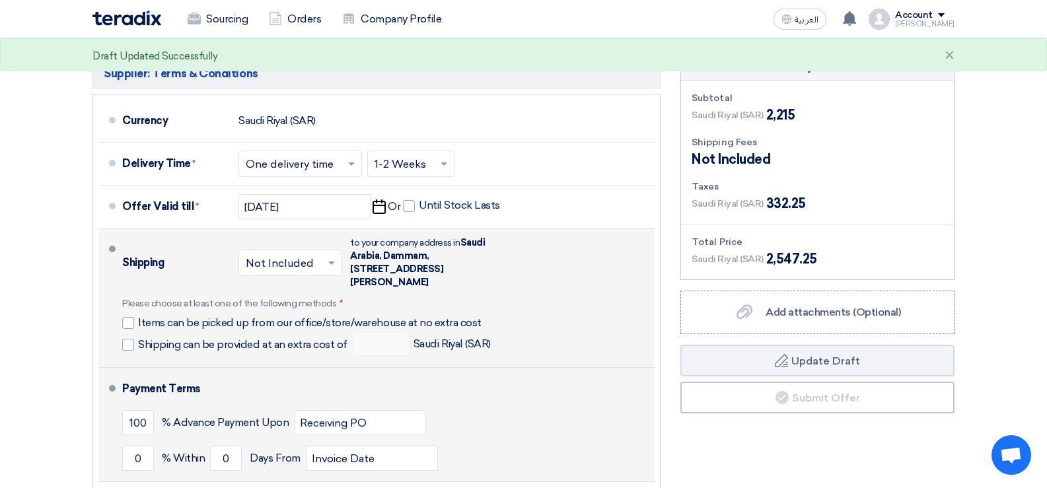
scroll to position [777, 0]
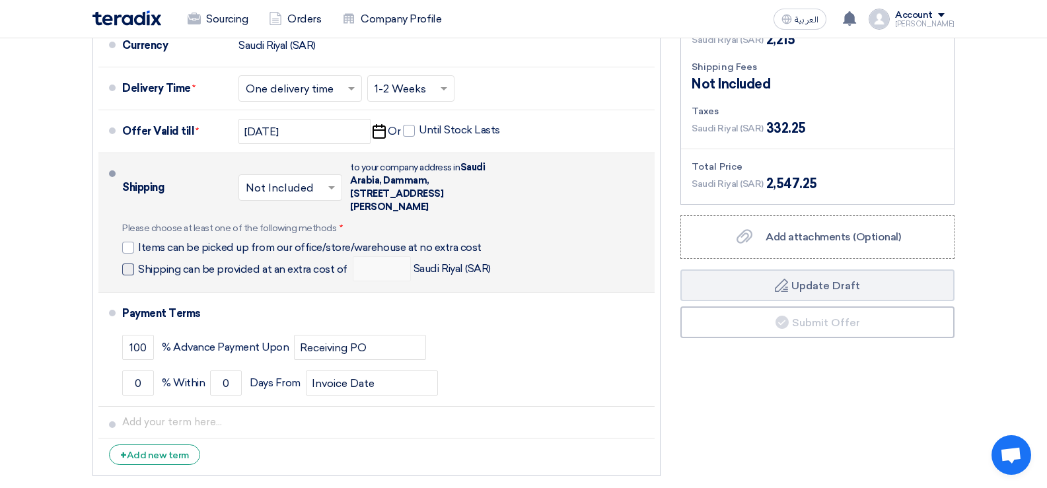
click at [139, 267] on span "Shipping can be provided at an extra cost of" at bounding box center [242, 269] width 209 height 13
click at [139, 267] on input "Shipping can be provided at an extra cost of" at bounding box center [244, 274] width 212 height 25
checkbox input "true"
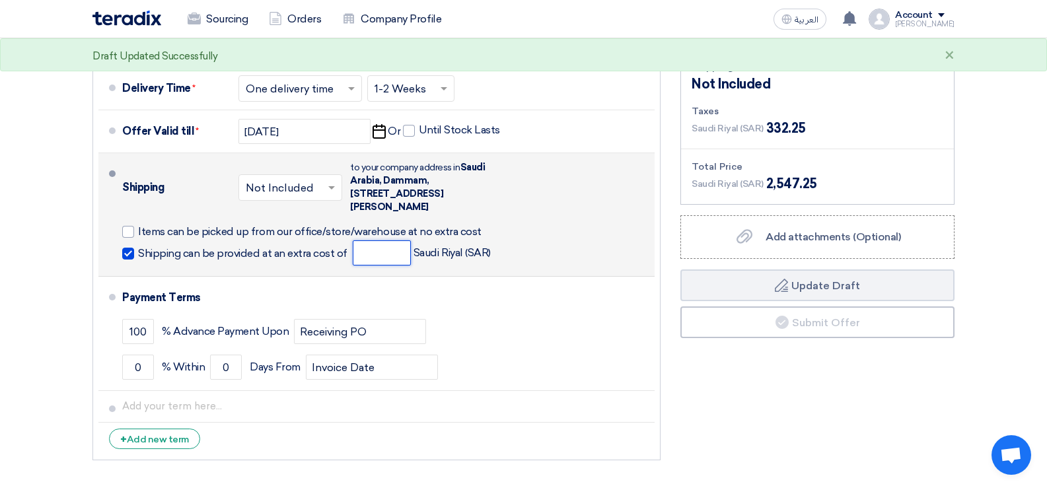
click at [386, 255] on input "number" at bounding box center [382, 252] width 58 height 25
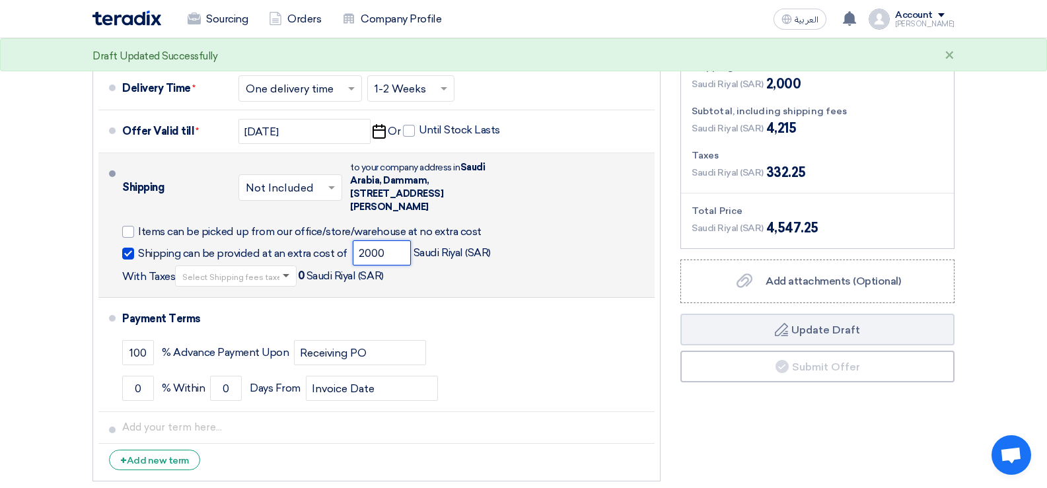
type input "2000"
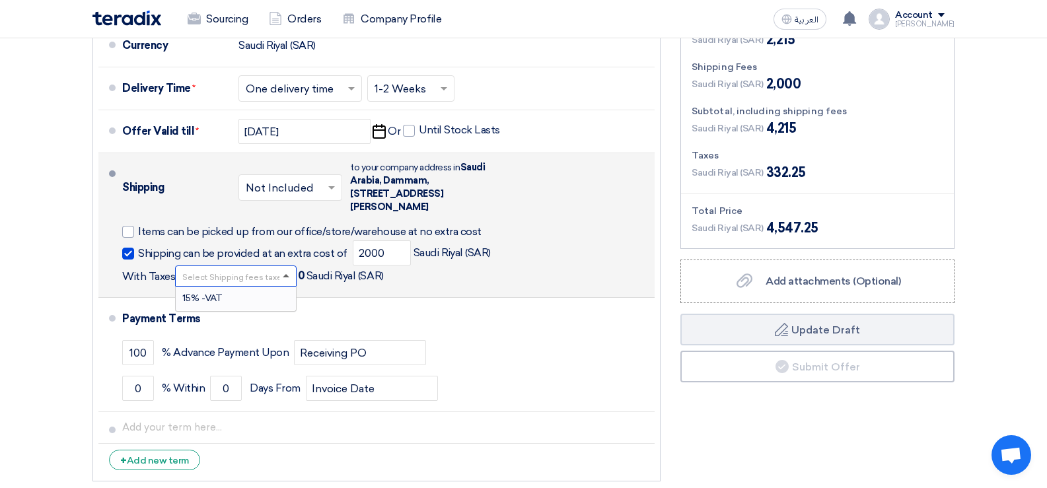
scroll to position [1, 0]
click at [283, 274] on span at bounding box center [286, 274] width 7 height 3
click at [251, 294] on div "15% -VAT" at bounding box center [236, 299] width 120 height 24
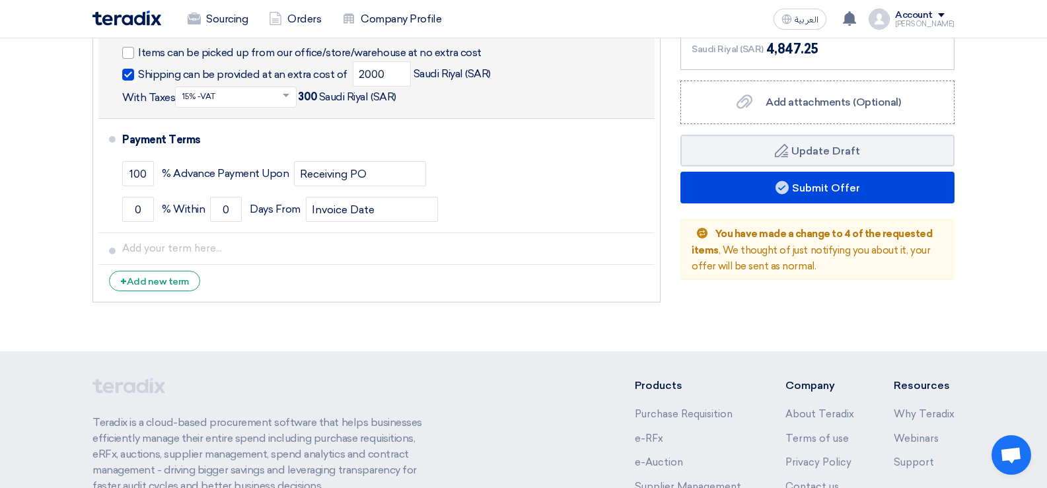
scroll to position [777, 0]
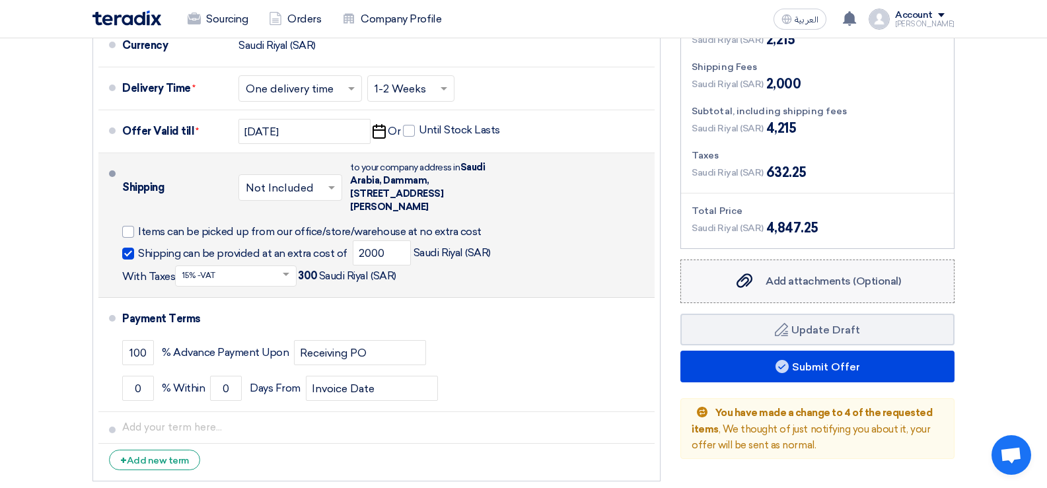
click at [740, 279] on icon "Add attachments (Optional)" at bounding box center [744, 281] width 16 height 16
click at [0, 0] on input "Add attachments (Optional) Add attachments (Optional)" at bounding box center [0, 0] width 0 height 0
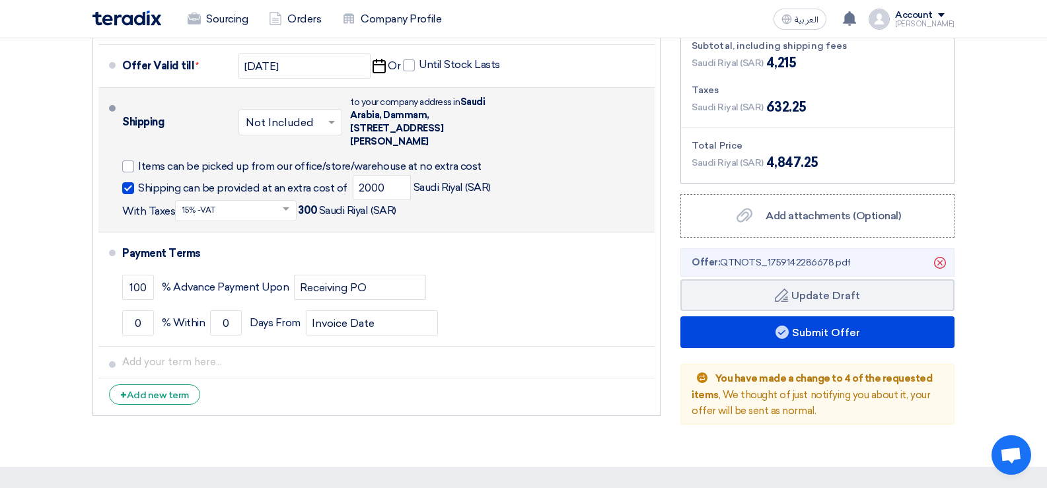
scroll to position [843, 0]
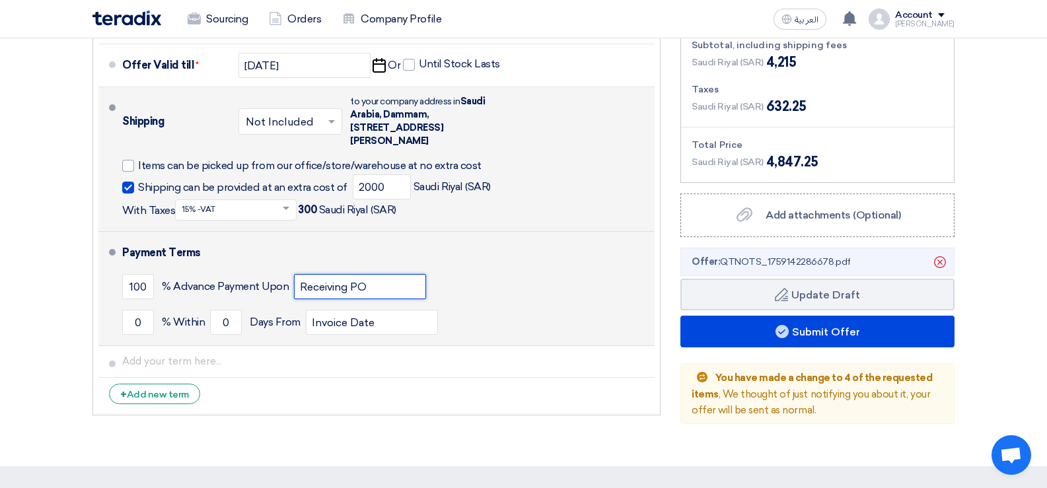
click at [400, 286] on input "Receiving PO" at bounding box center [360, 286] width 132 height 25
click at [472, 279] on div "100 % Advance Payment Upon Receiving PO" at bounding box center [385, 287] width 527 height 36
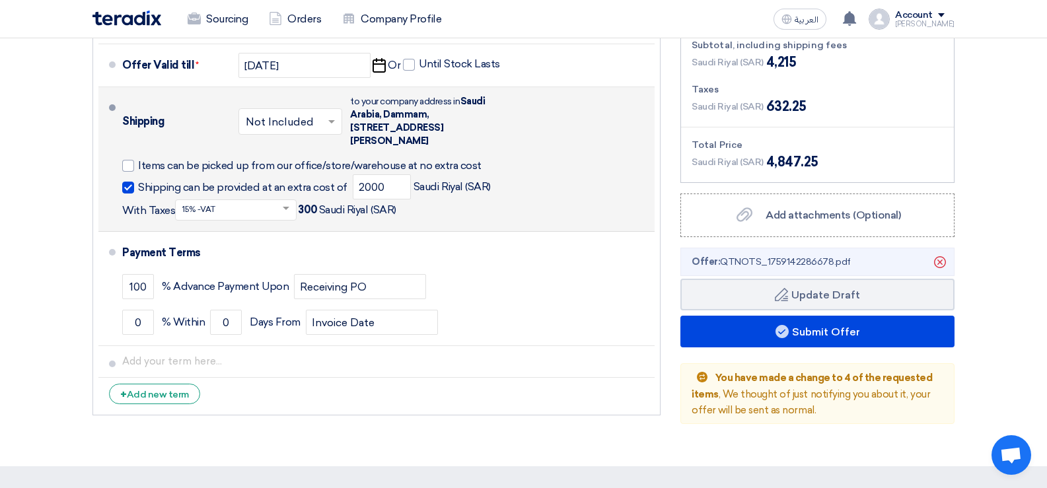
click at [761, 262] on span "Offer: QTNOTS_1759142286678.pdf" at bounding box center [770, 262] width 159 height 14
click at [725, 265] on span "Offer: QTNOTS_1759142286678.pdf" at bounding box center [770, 262] width 159 height 14
click at [805, 267] on span "Offer: QTNOTS_1759142286678.pdf" at bounding box center [770, 262] width 159 height 14
click at [853, 272] on li "Offer: QTNOTS_1759142286678.pdf [GEOGRAPHIC_DATA]" at bounding box center [817, 262] width 274 height 28
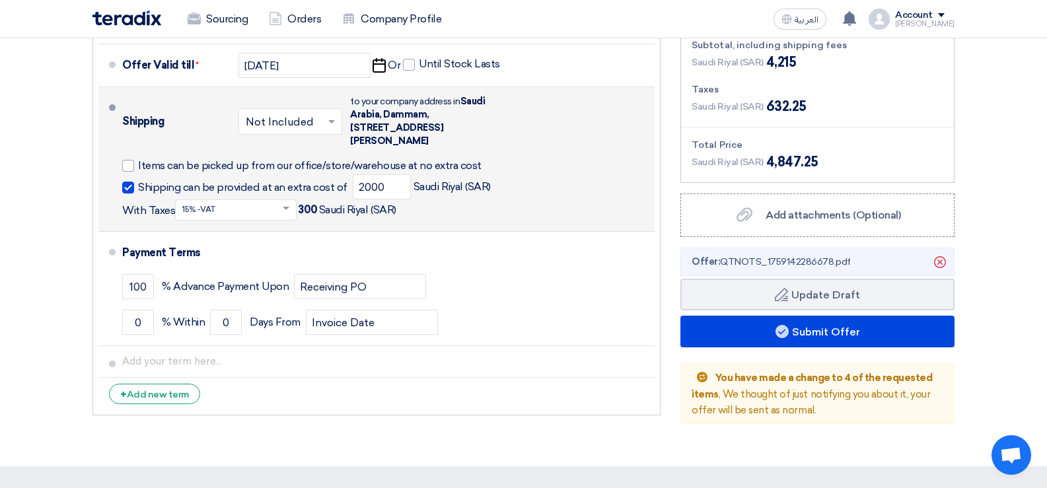
click at [937, 262] on icon "Delete" at bounding box center [940, 262] width 22 height 22
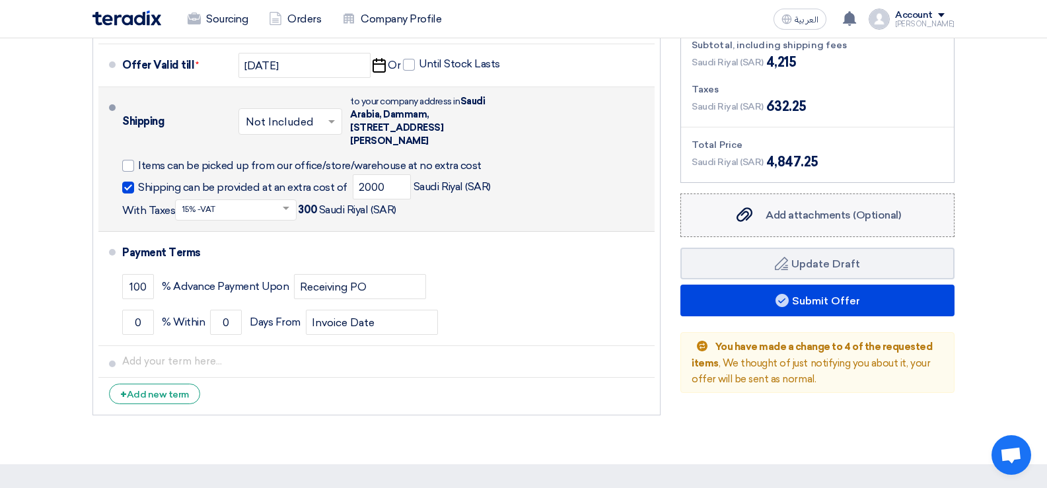
click at [740, 215] on use at bounding box center [744, 214] width 16 height 15
click at [0, 0] on input "Add attachments (Optional) Add attachments (Optional)" at bounding box center [0, 0] width 0 height 0
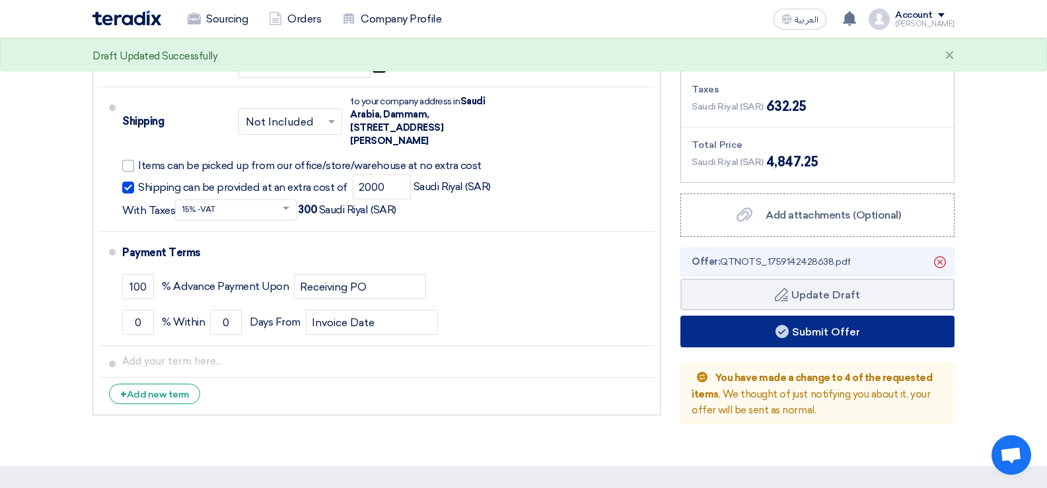
click at [776, 330] on use at bounding box center [781, 331] width 13 height 13
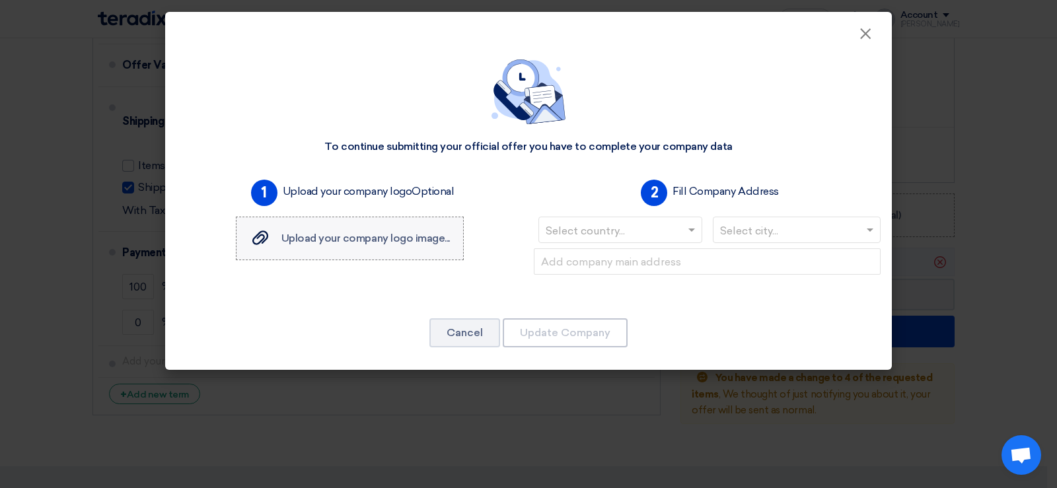
click at [263, 234] on icon "Upload your company logo image..." at bounding box center [260, 238] width 16 height 16
click at [0, 0] on input "Upload your company logo image... Upload your company logo image..." at bounding box center [0, 0] width 0 height 0
click at [610, 229] on input "text" at bounding box center [614, 232] width 136 height 22
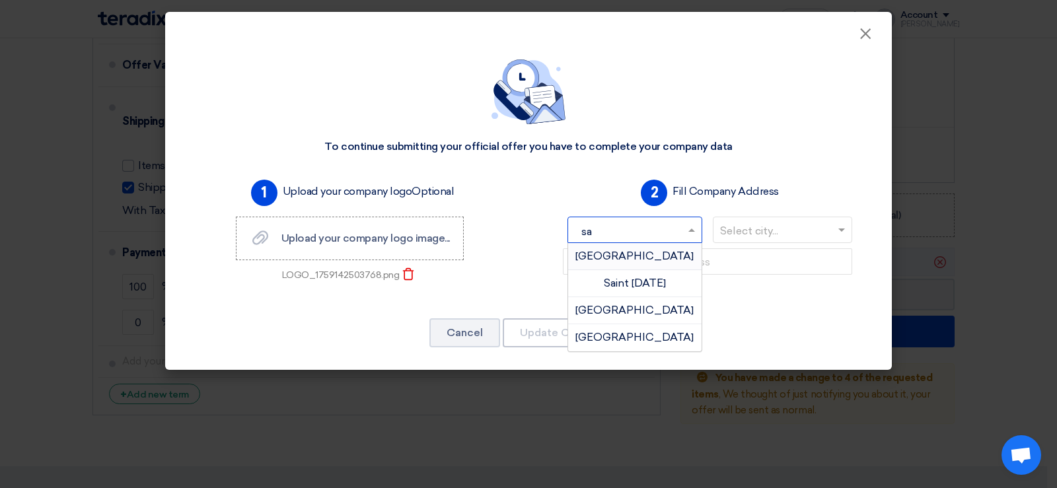
type input "sau"
click at [622, 251] on span "[GEOGRAPHIC_DATA]" at bounding box center [634, 256] width 118 height 13
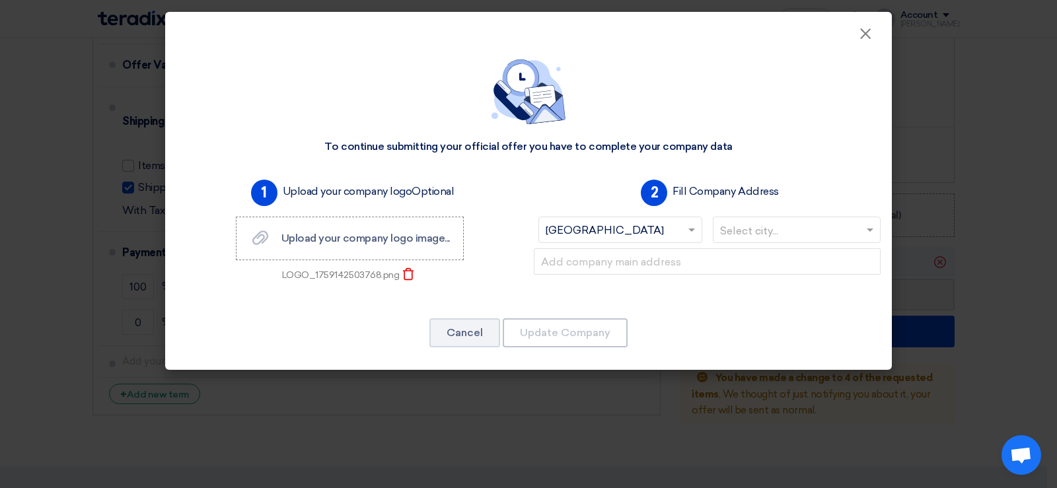
click at [736, 229] on input "text" at bounding box center [790, 232] width 141 height 22
type input "damm"
click at [782, 264] on div "Dammam" at bounding box center [796, 256] width 167 height 26
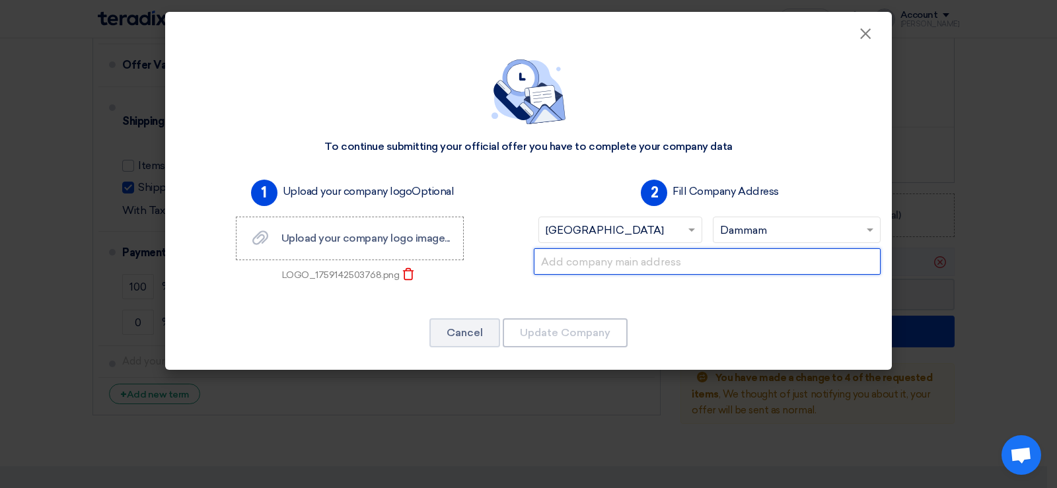
click at [672, 265] on input "text" at bounding box center [707, 261] width 347 height 26
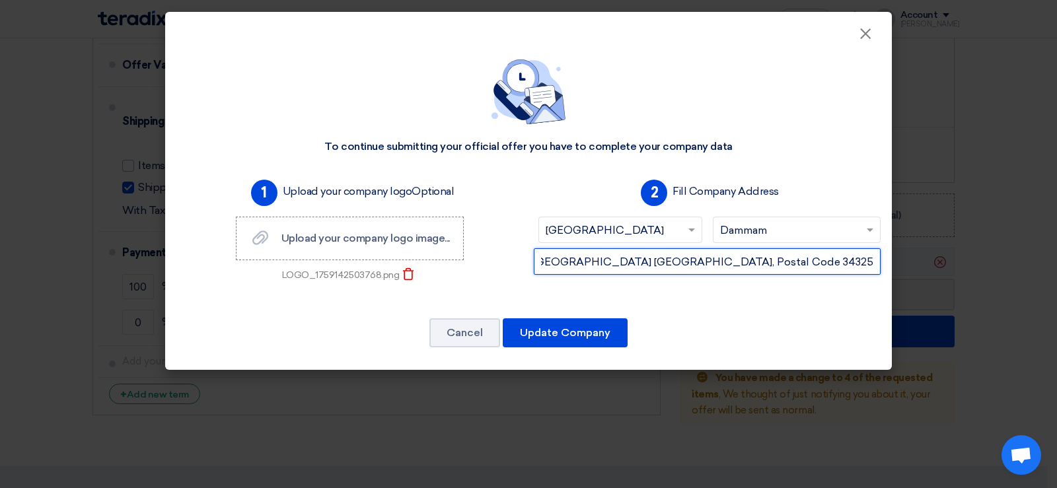
scroll to position [0, 87]
type input "2nd Industrial [GEOGRAPHIC_DATA] [GEOGRAPHIC_DATA], Postal Code 34325"
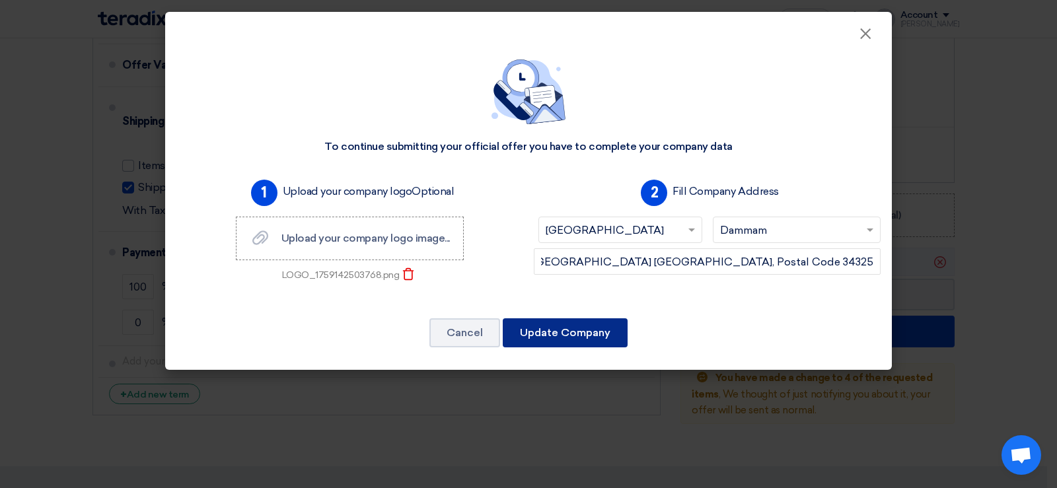
scroll to position [0, 0]
click at [563, 337] on button "Update Company" at bounding box center [565, 332] width 125 height 29
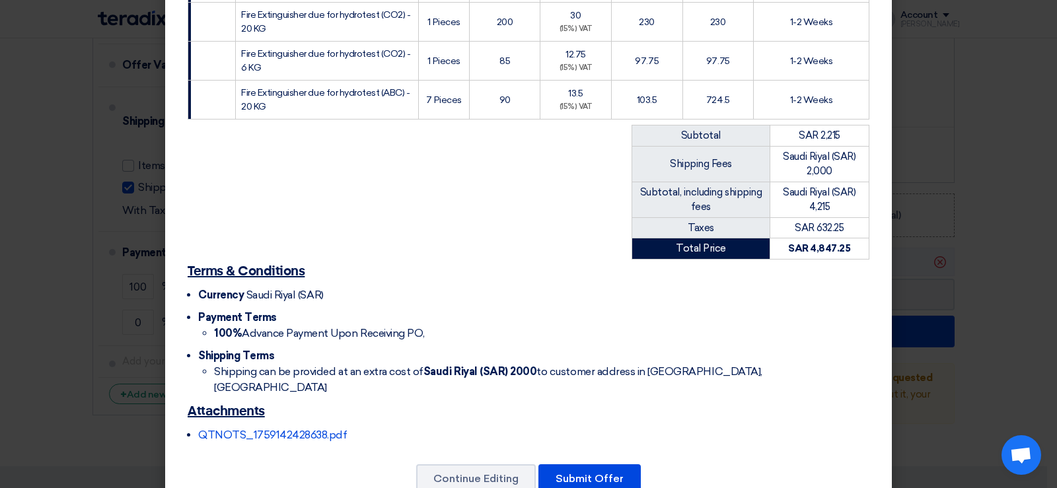
scroll to position [374, 0]
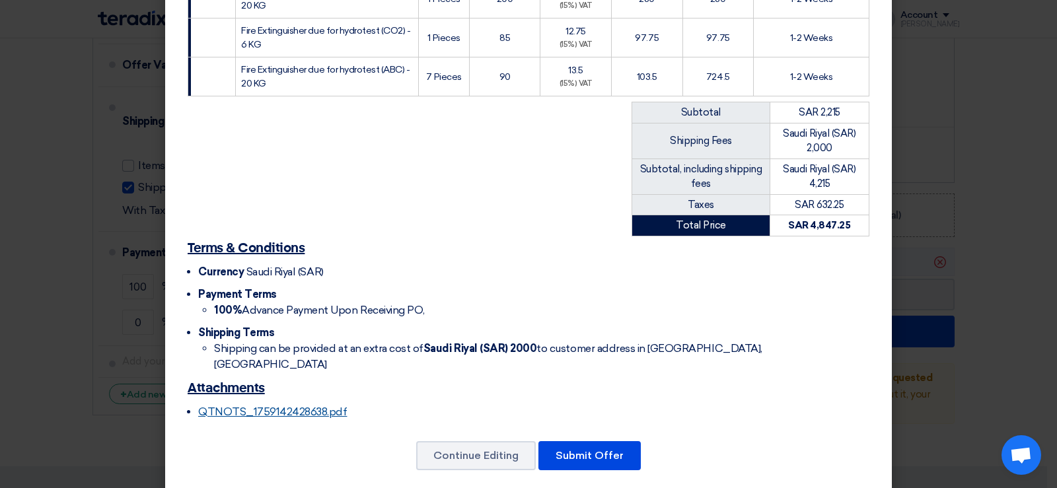
click at [273, 405] on link "QTNOTS_1759142428638.pdf" at bounding box center [272, 411] width 149 height 13
click at [899, 1] on modal-container "naffco 2nd Industrial Dammam [GEOGRAPHIC_DATA], [STREET_ADDRESS] [DOMAIN_NAME] …" at bounding box center [528, 244] width 1057 height 488
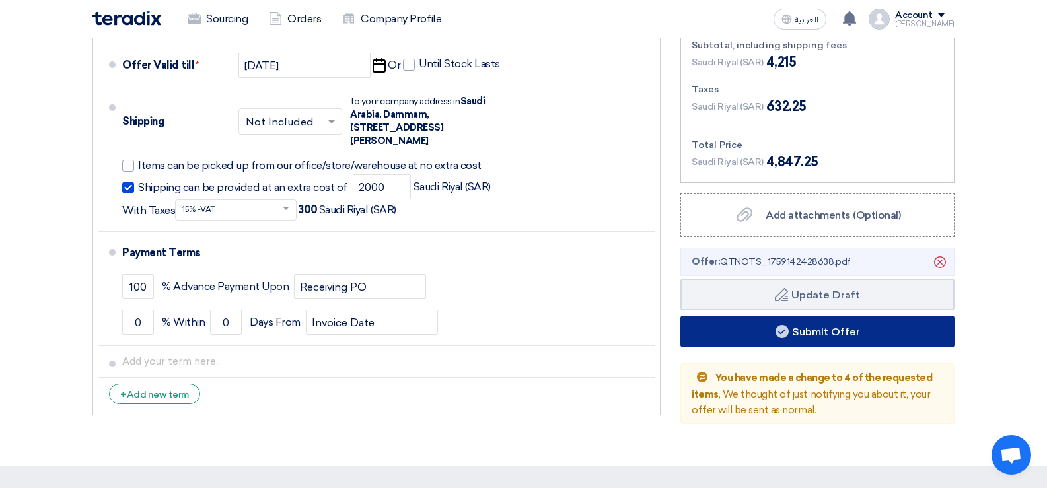
click at [826, 330] on button "Submit Offer" at bounding box center [817, 332] width 274 height 32
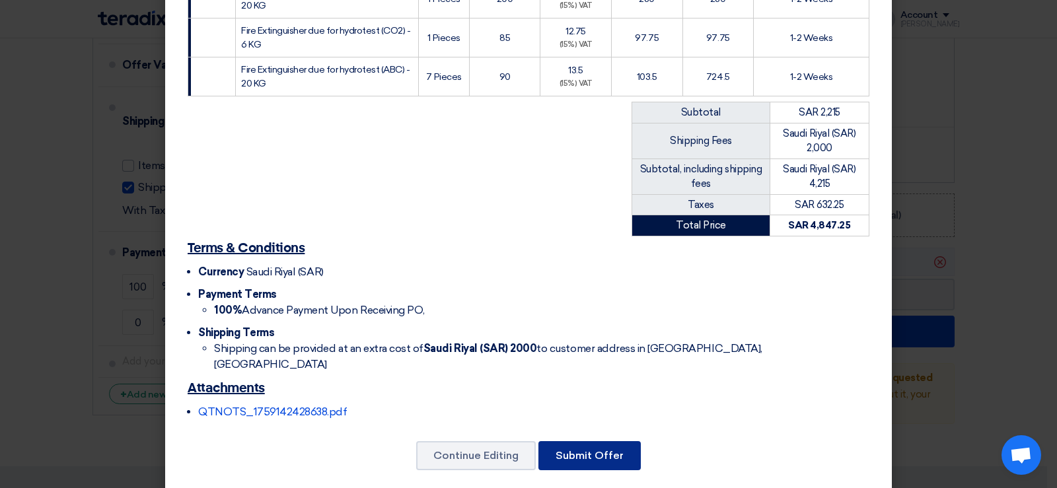
click at [590, 441] on button "Submit Offer" at bounding box center [589, 455] width 102 height 29
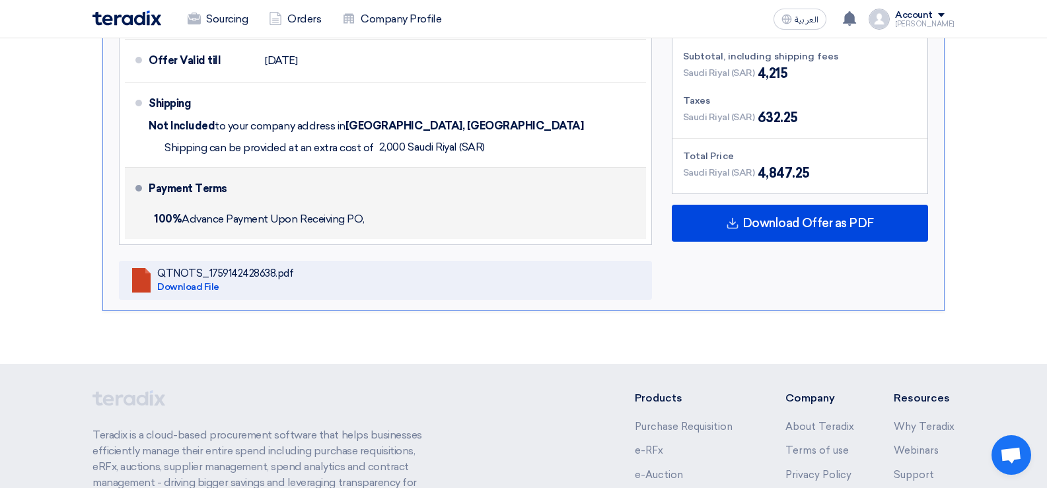
scroll to position [660, 0]
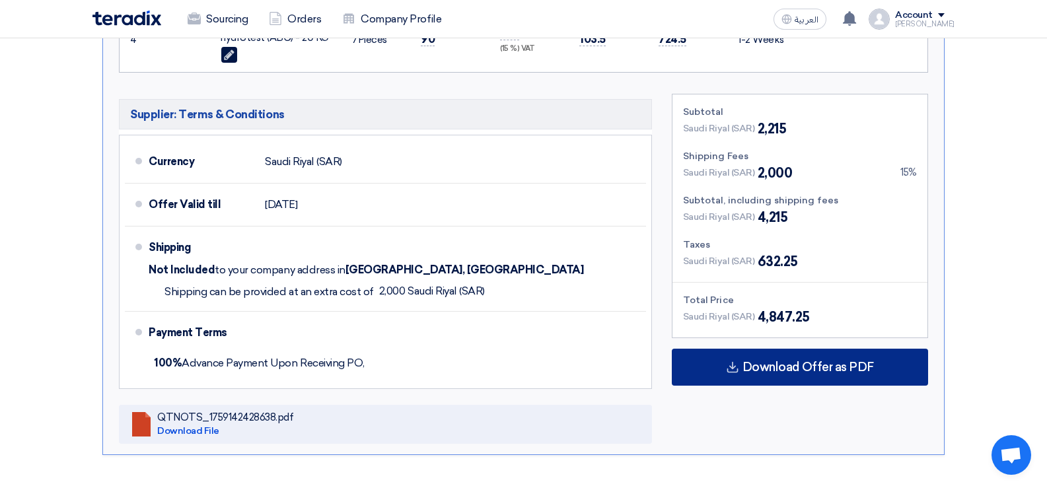
click at [813, 363] on span "Download Offer as PDF" at bounding box center [807, 367] width 131 height 12
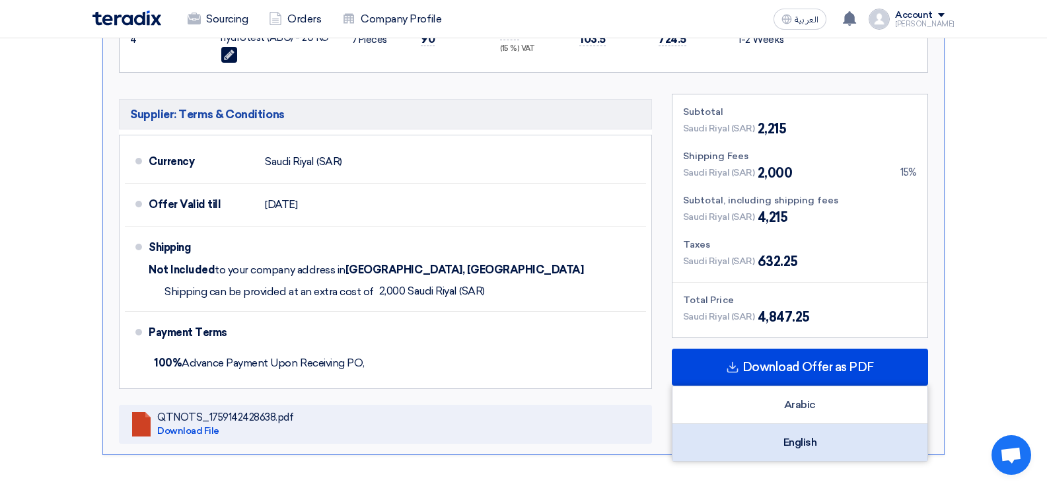
click at [797, 443] on div "English" at bounding box center [799, 442] width 255 height 37
click at [801, 448] on div "English" at bounding box center [799, 442] width 255 height 37
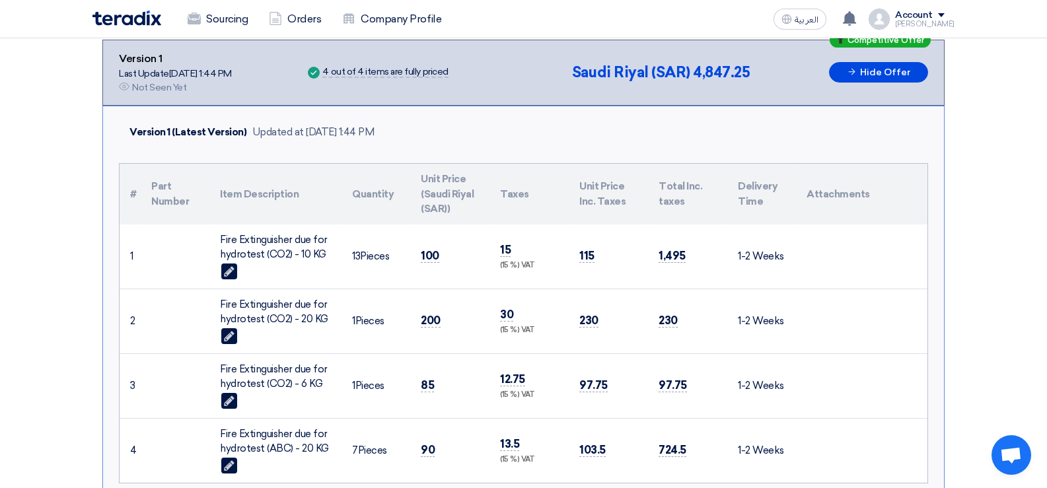
scroll to position [132, 0]
